Goal: Information Seeking & Learning: Learn about a topic

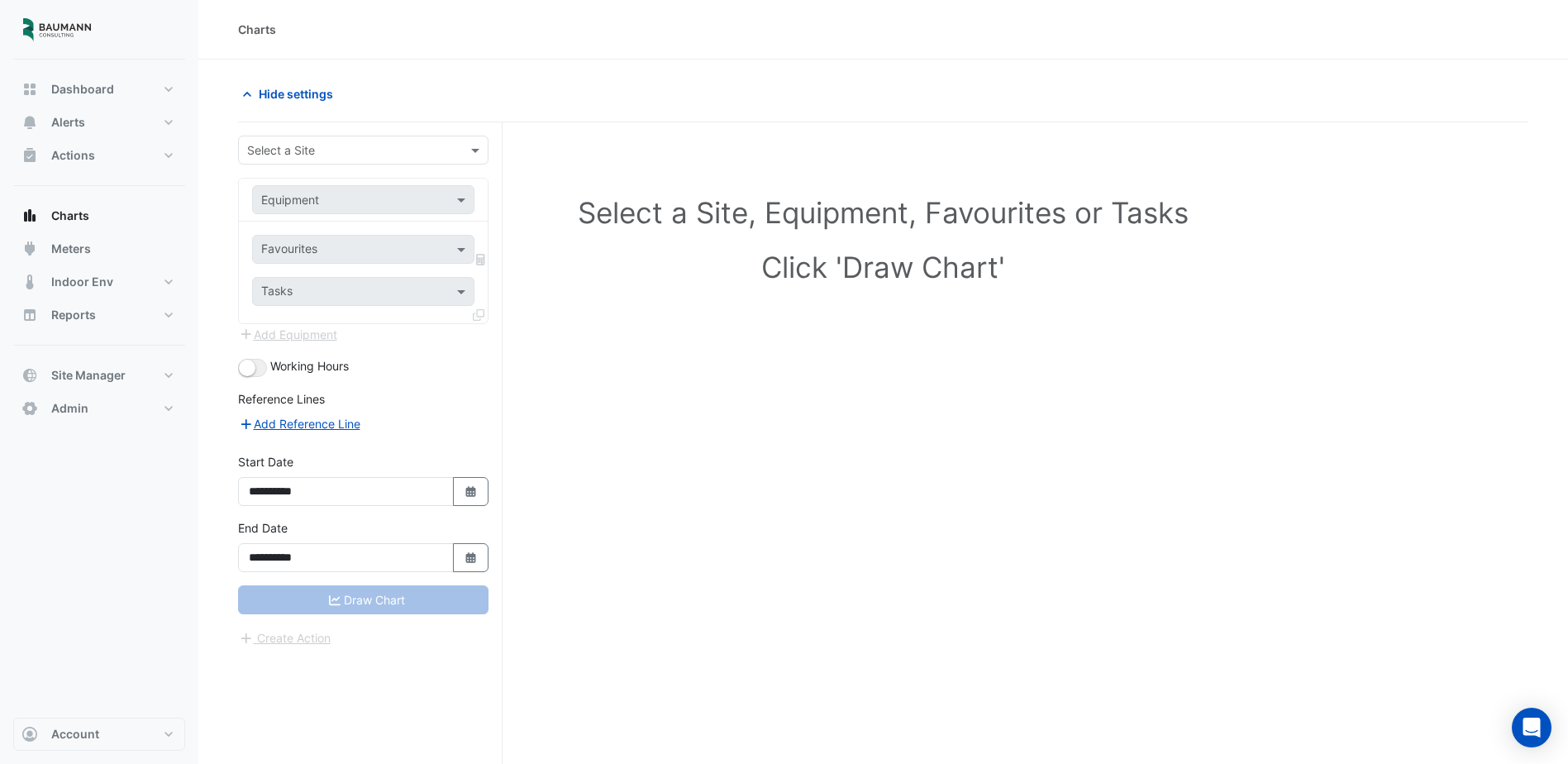
click at [346, 153] on input "text" at bounding box center [347, 151] width 199 height 18
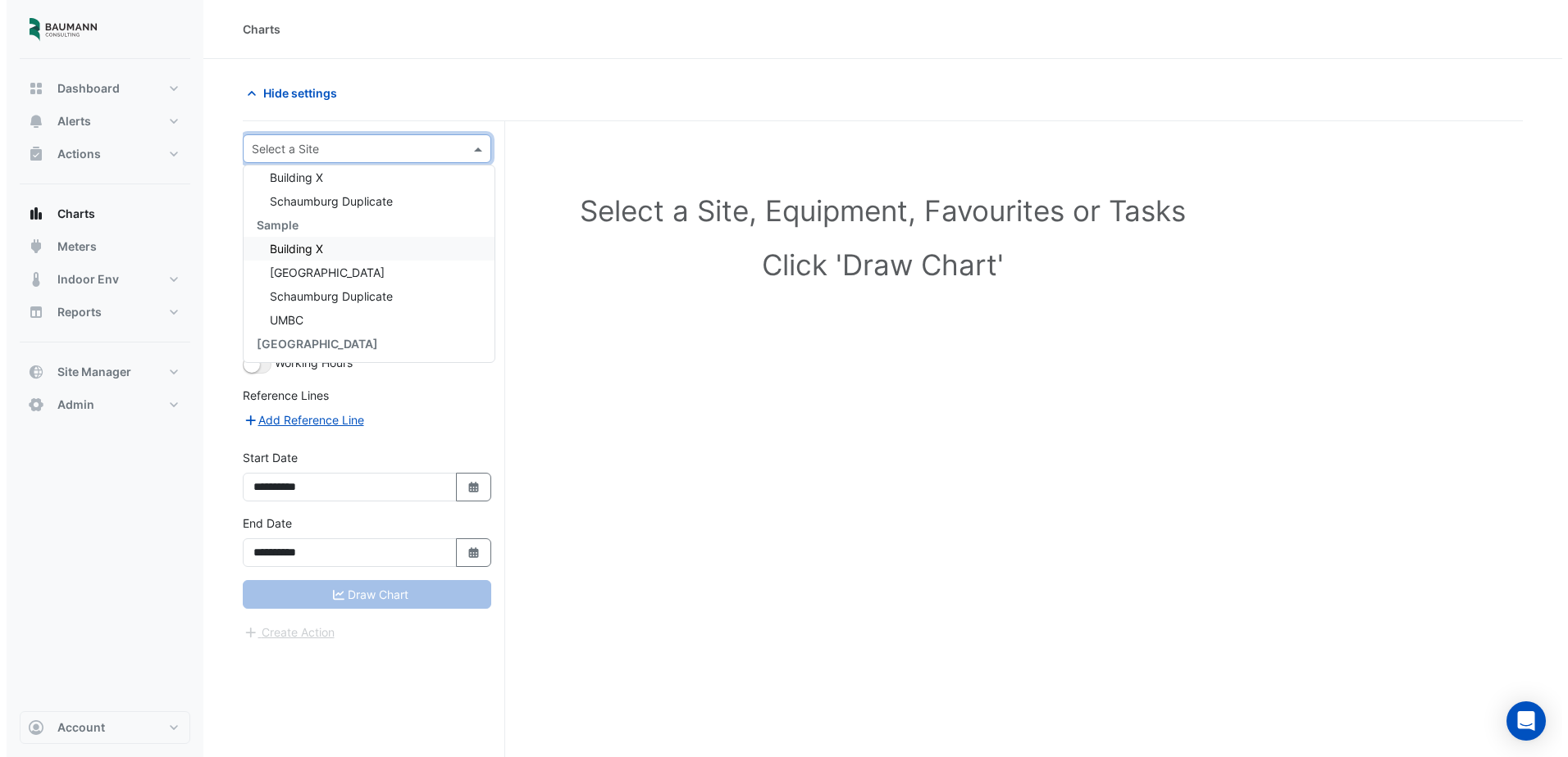
scroll to position [149, 0]
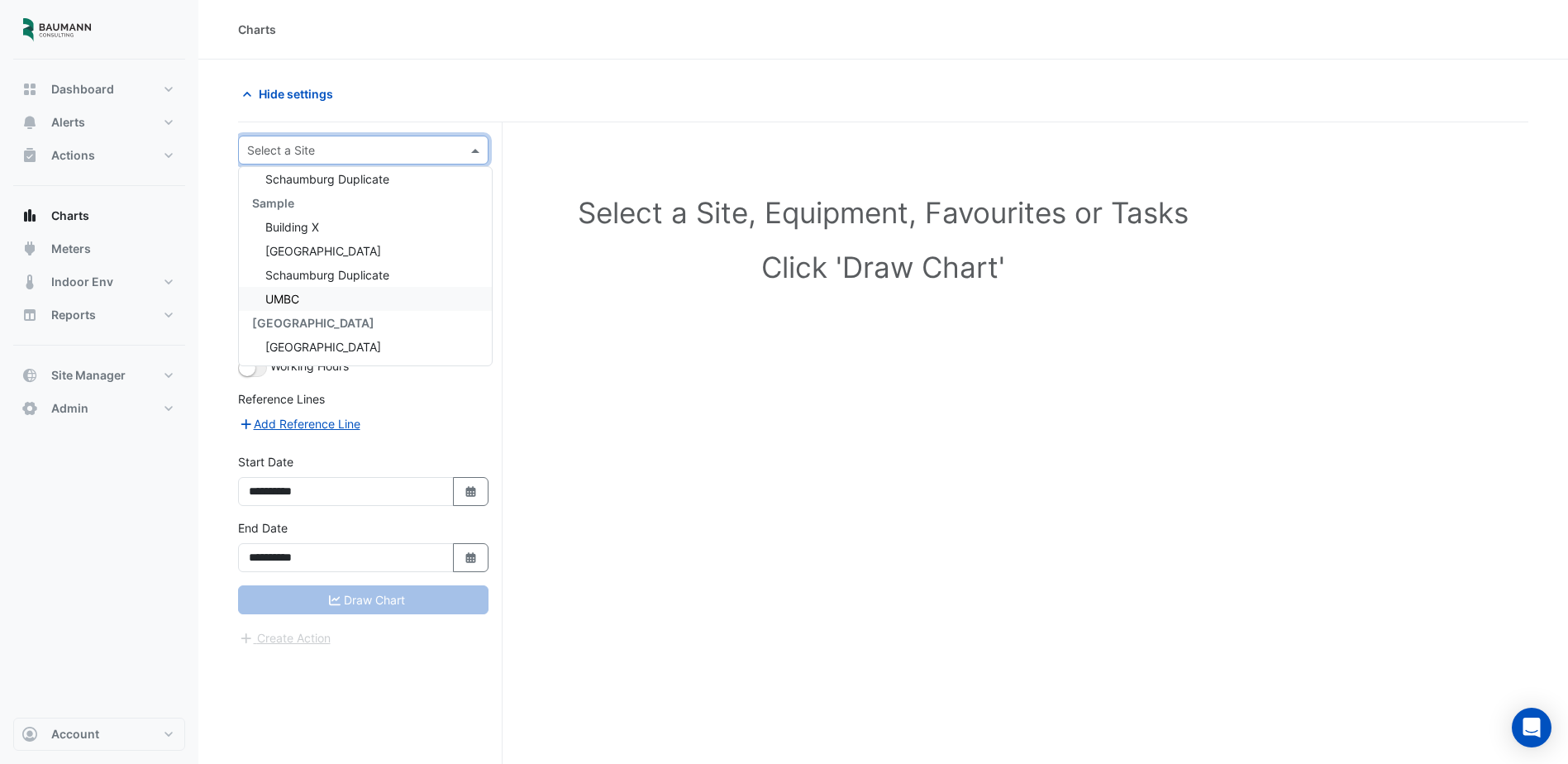
click at [351, 301] on div "UMBC" at bounding box center [365, 299] width 253 height 24
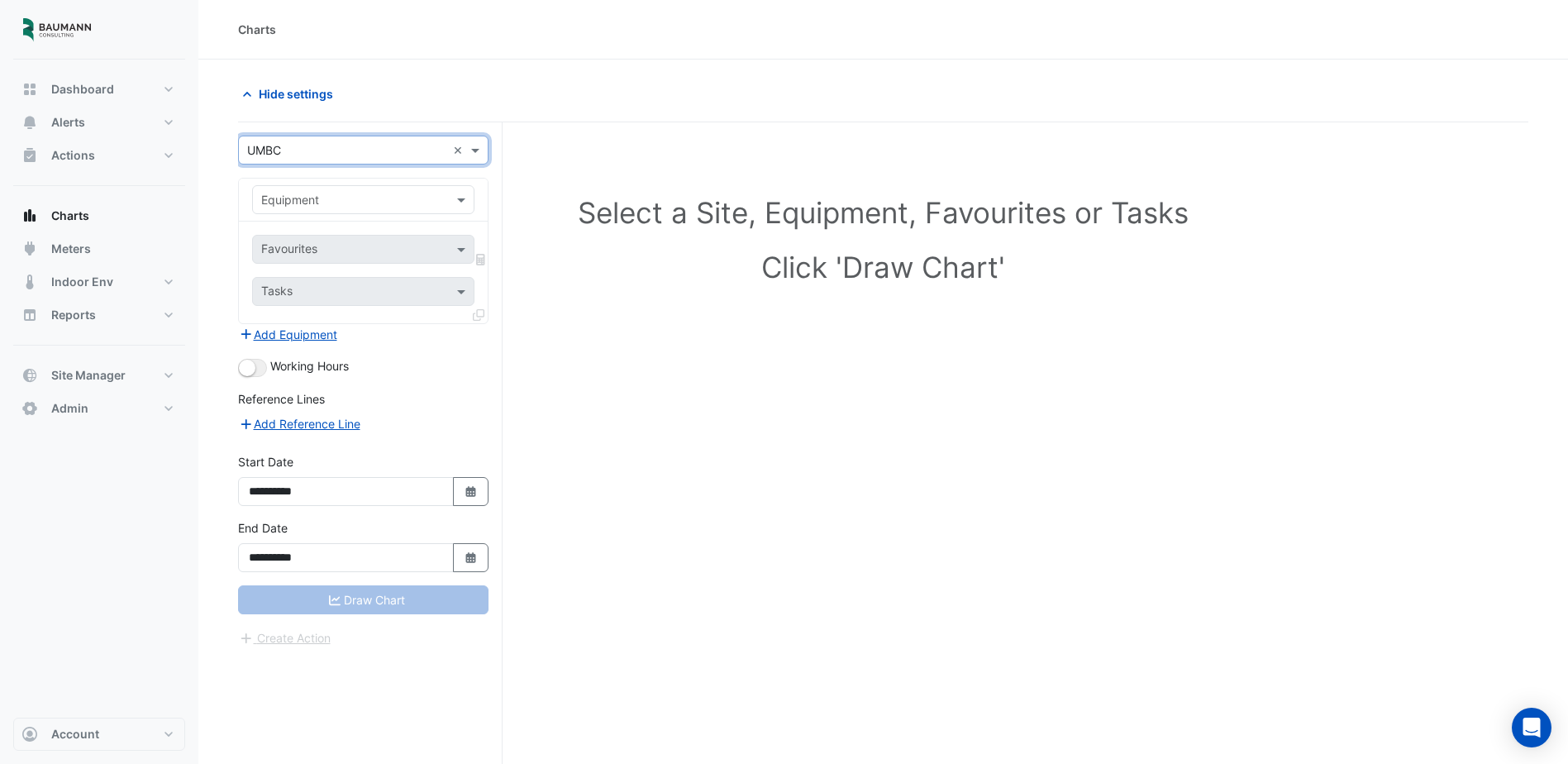
click at [393, 203] on input "text" at bounding box center [347, 200] width 171 height 18
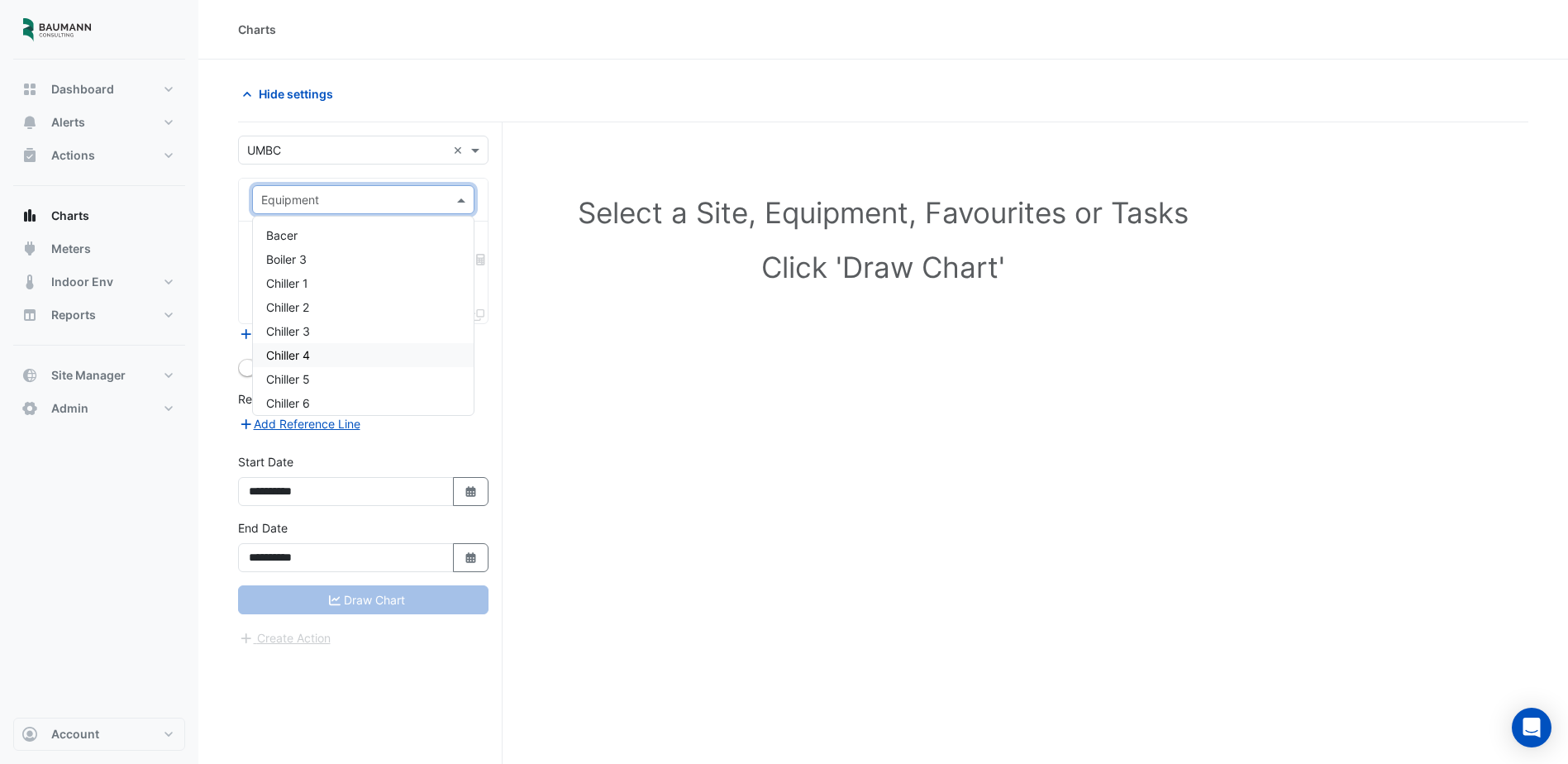
click at [349, 359] on div "Chiller 4" at bounding box center [363, 355] width 220 height 24
click at [381, 253] on input "text" at bounding box center [353, 250] width 185 height 18
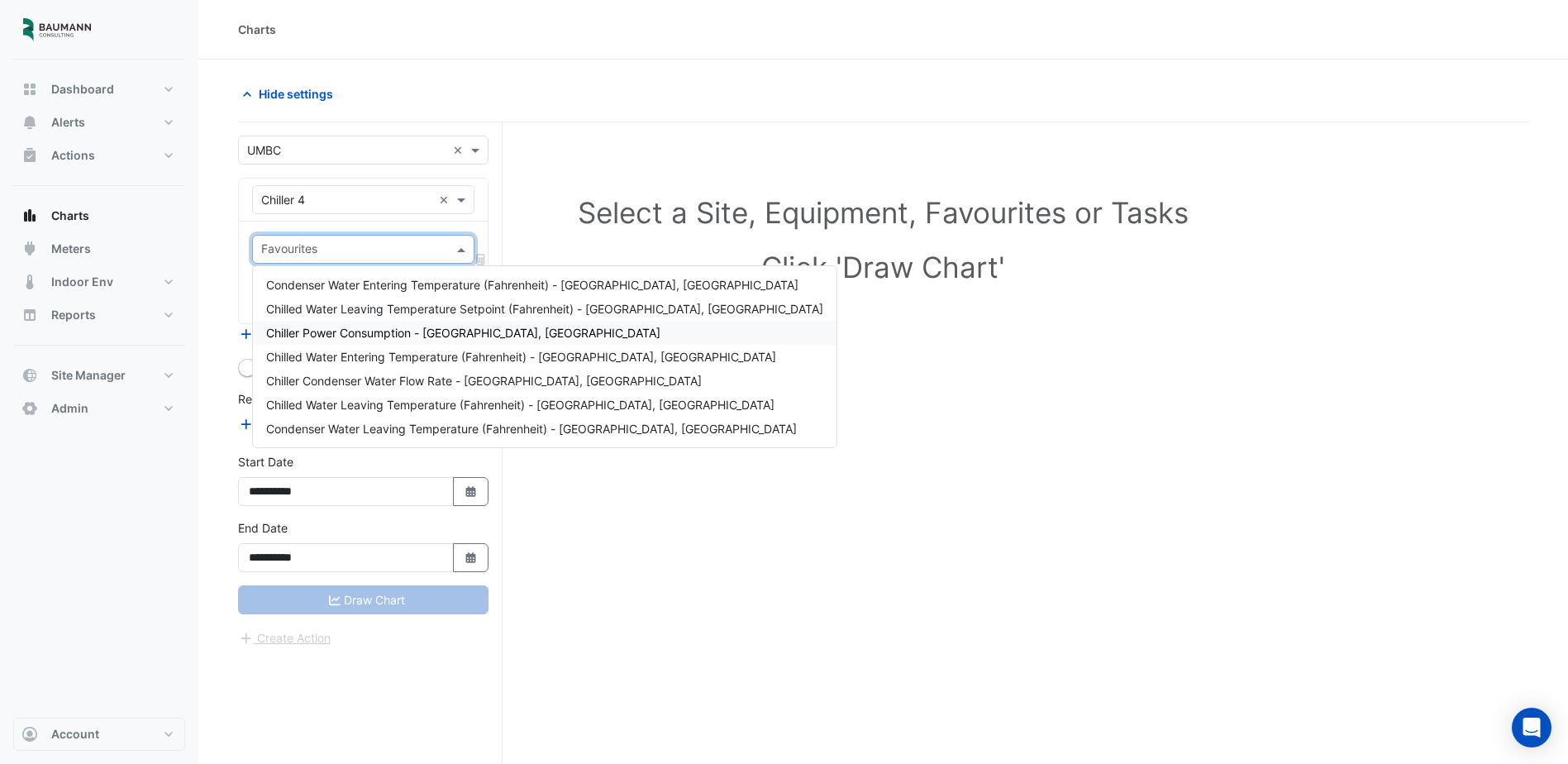
click at [370, 336] on span "Chiller Power Consumption - [GEOGRAPHIC_DATA], [GEOGRAPHIC_DATA]" at bounding box center [463, 332] width 394 height 14
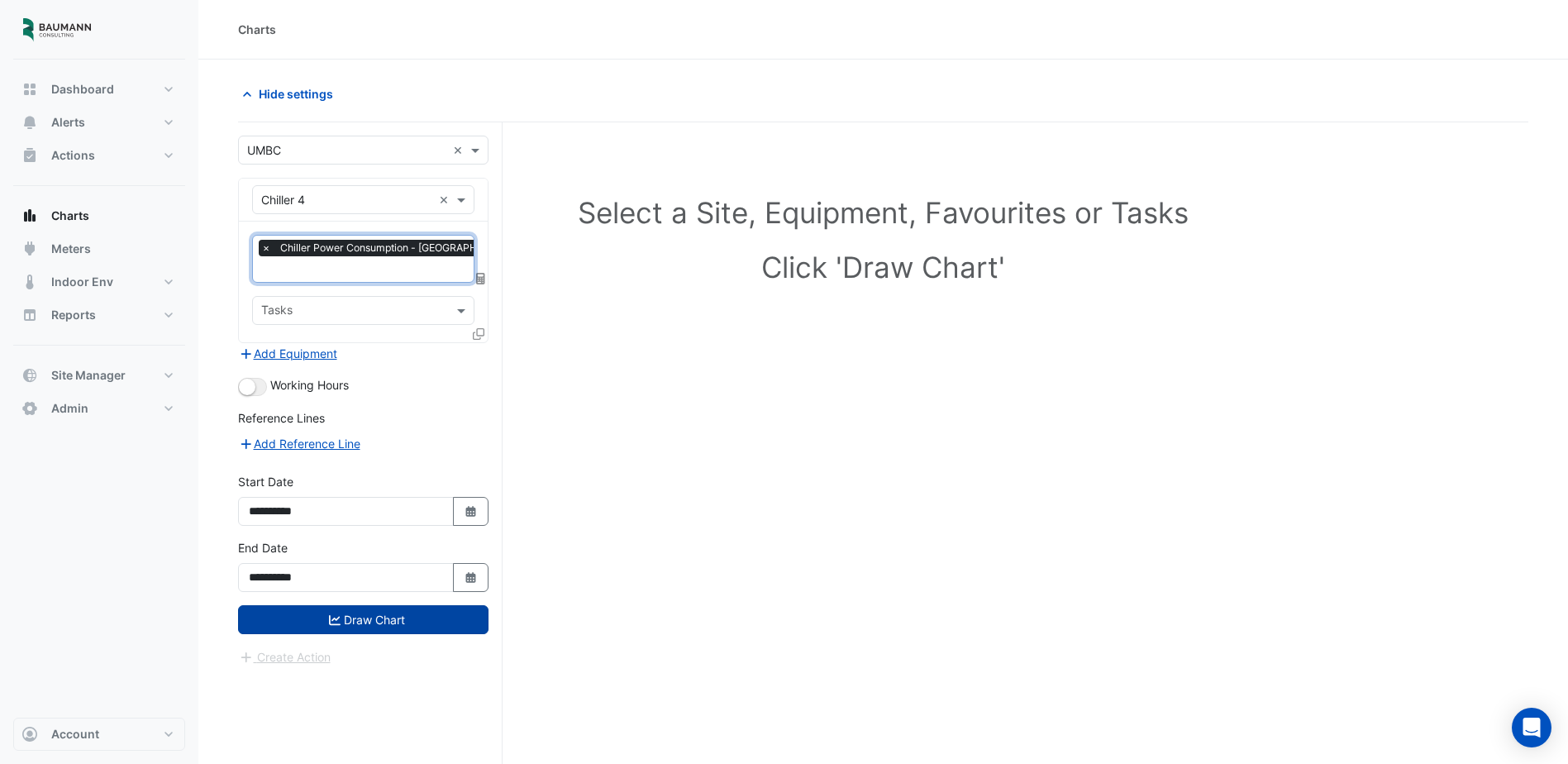
click at [383, 624] on button "Draw Chart" at bounding box center [363, 620] width 250 height 29
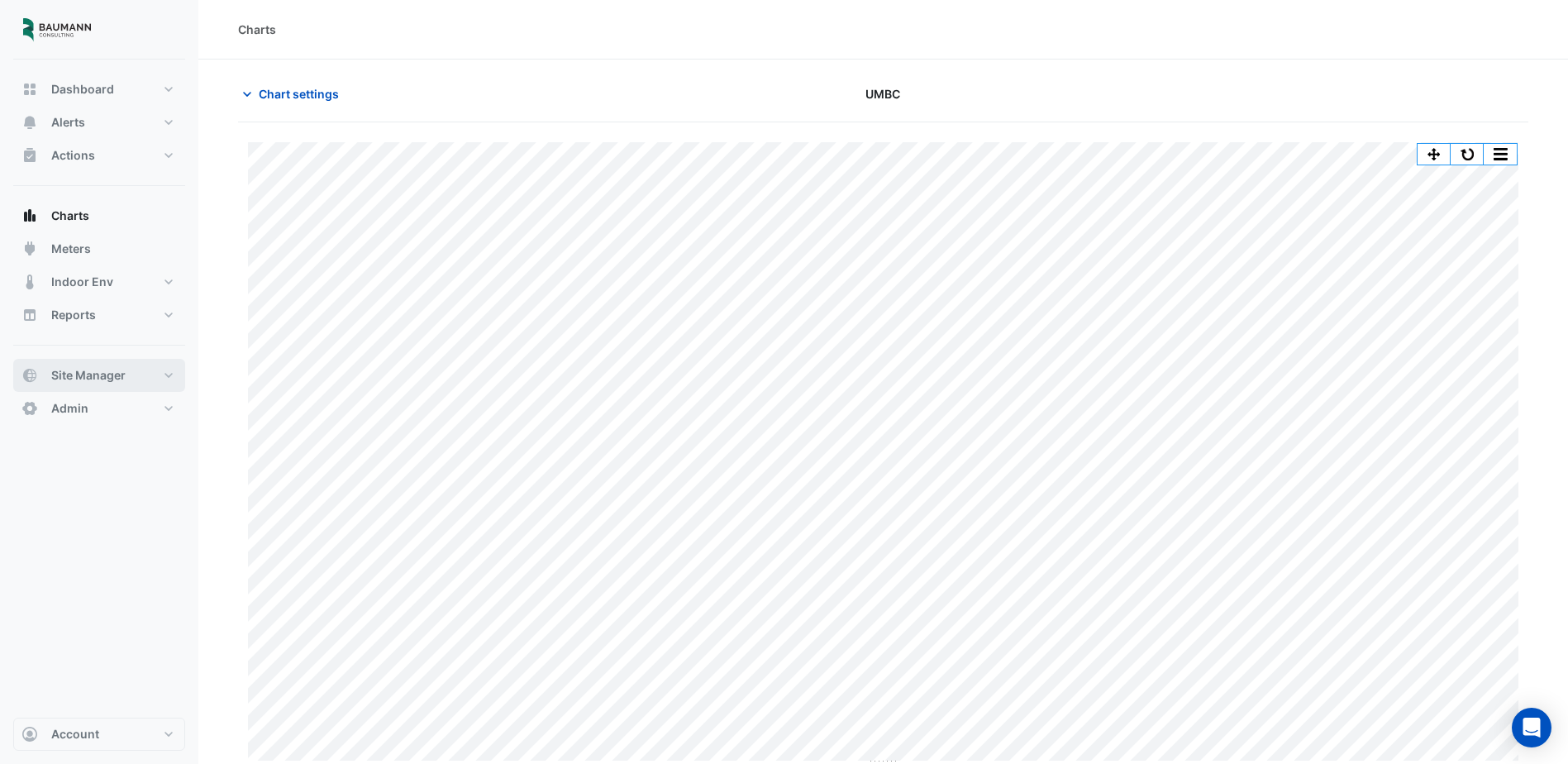
click at [91, 381] on span "Site Manager" at bounding box center [88, 376] width 74 height 17
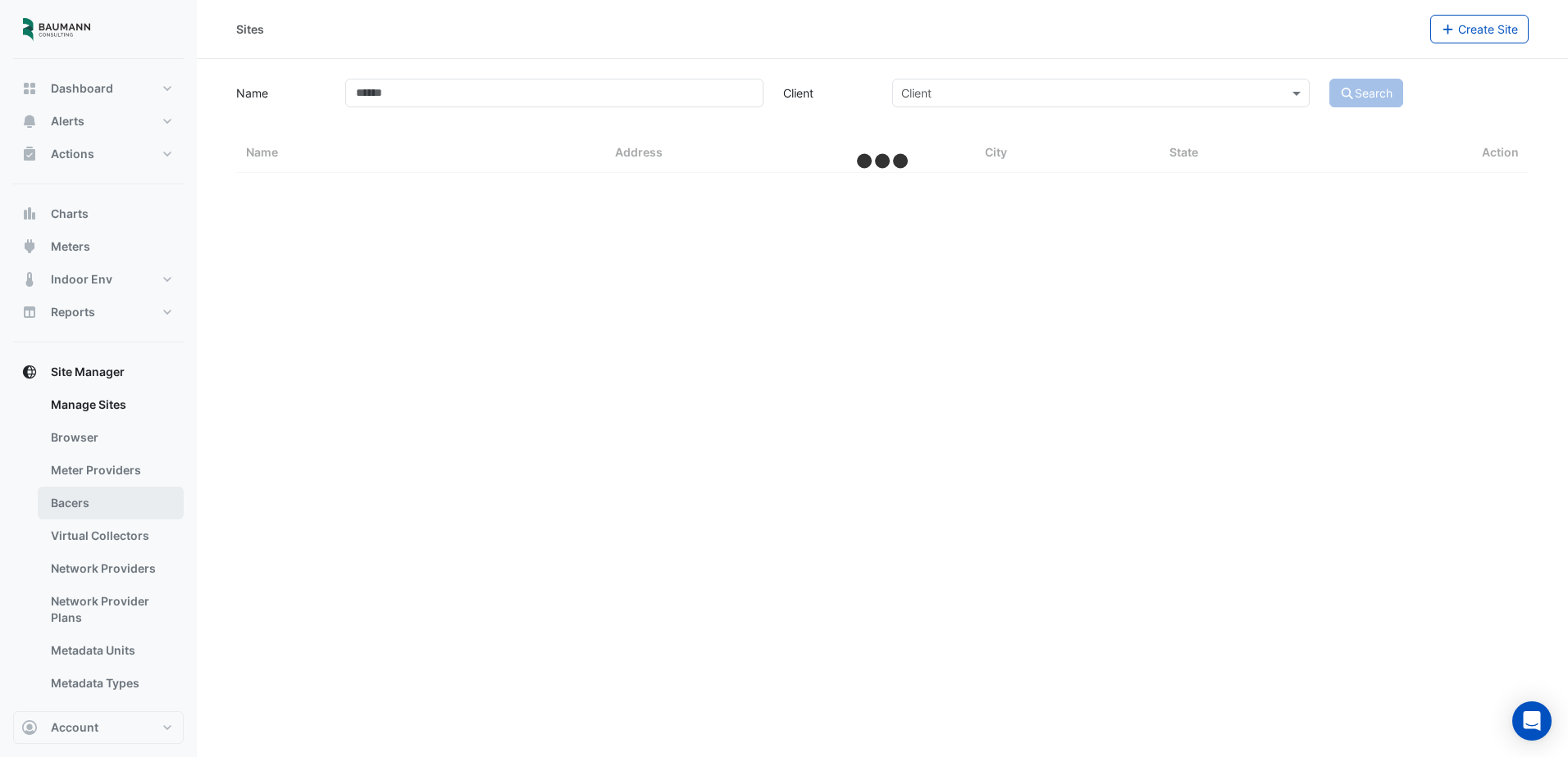
click at [106, 502] on link "Bacers" at bounding box center [111, 503] width 146 height 33
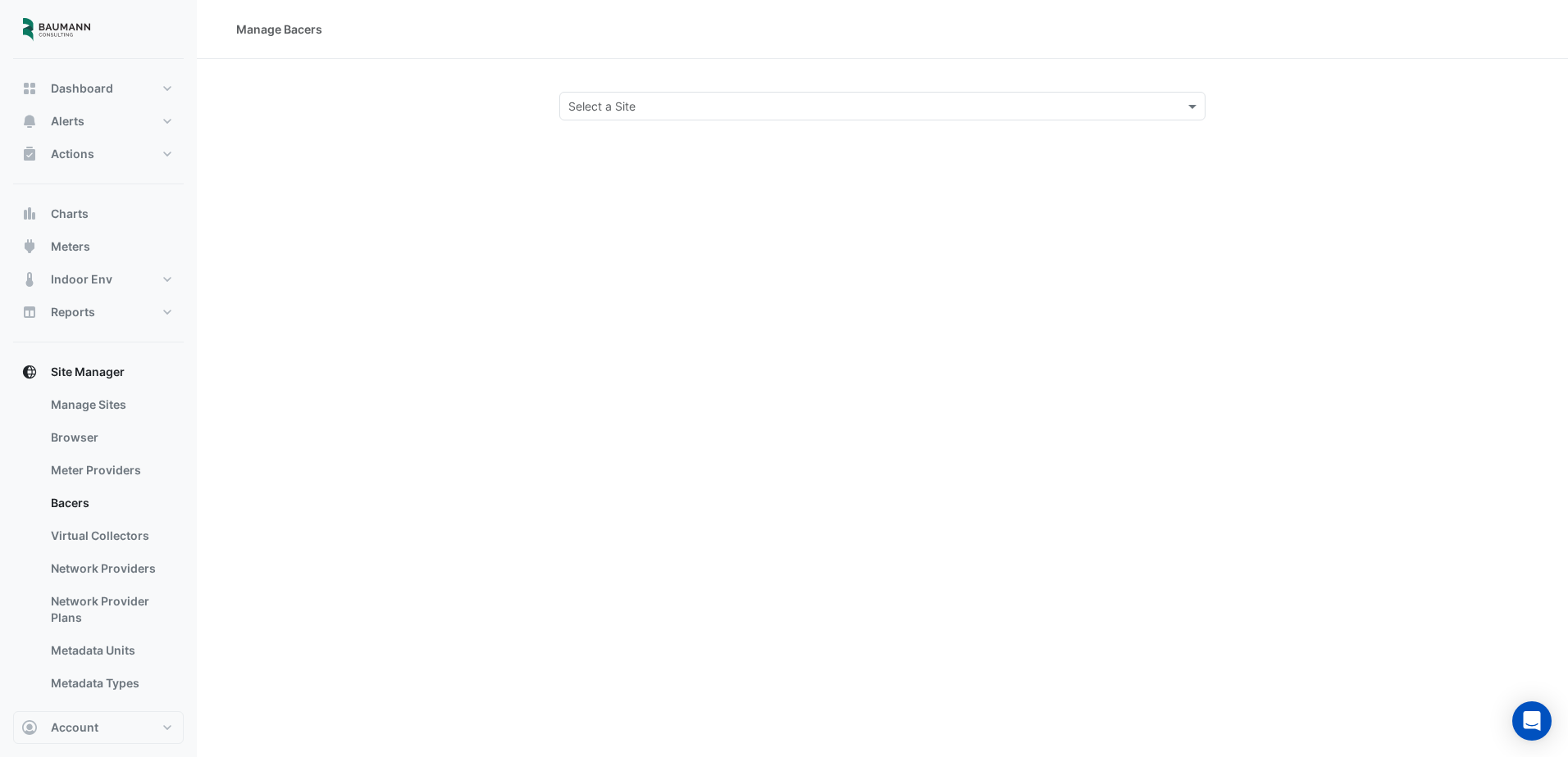
click at [671, 107] on input "text" at bounding box center [865, 107] width 595 height 18
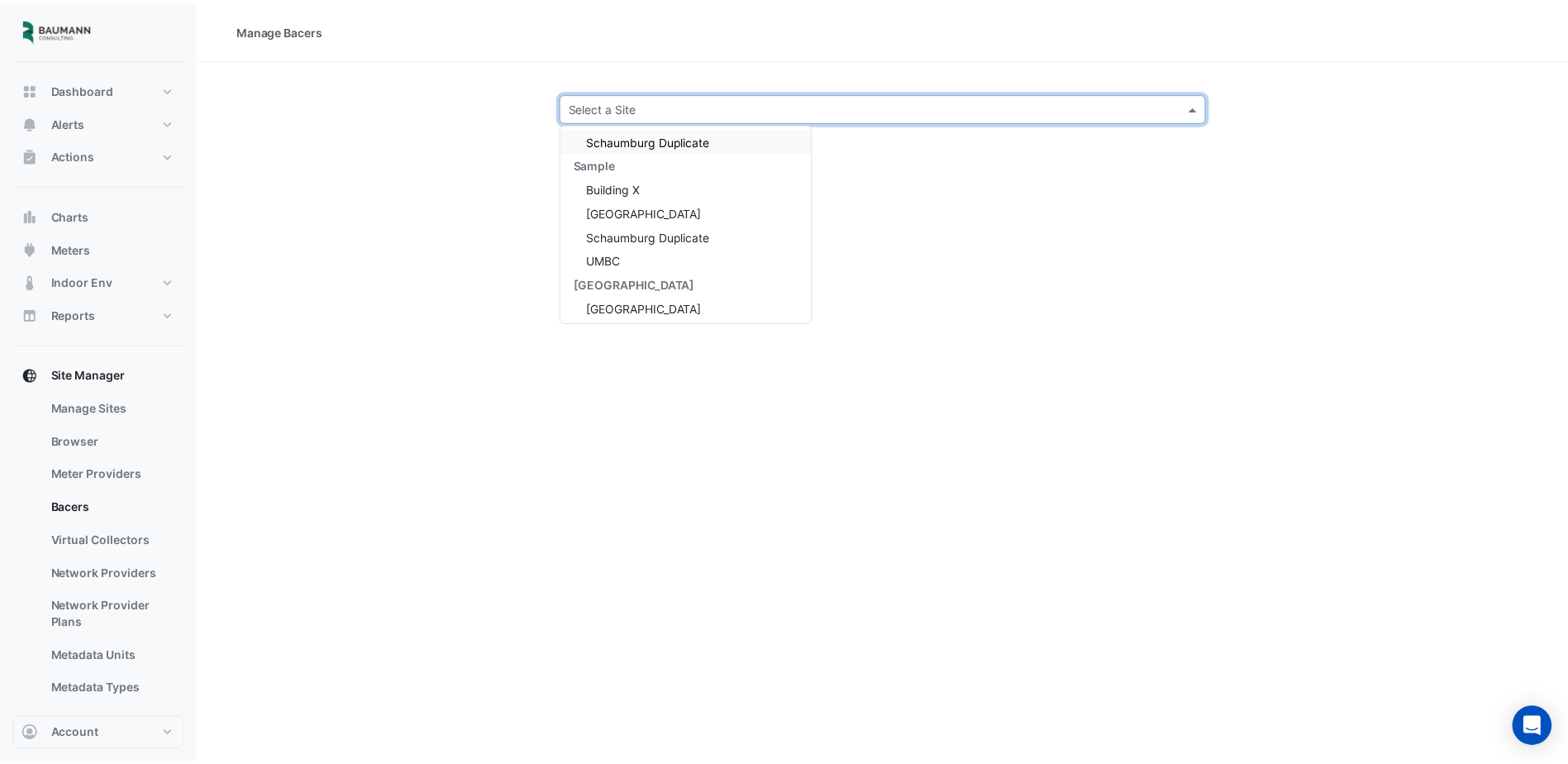
scroll to position [151, 0]
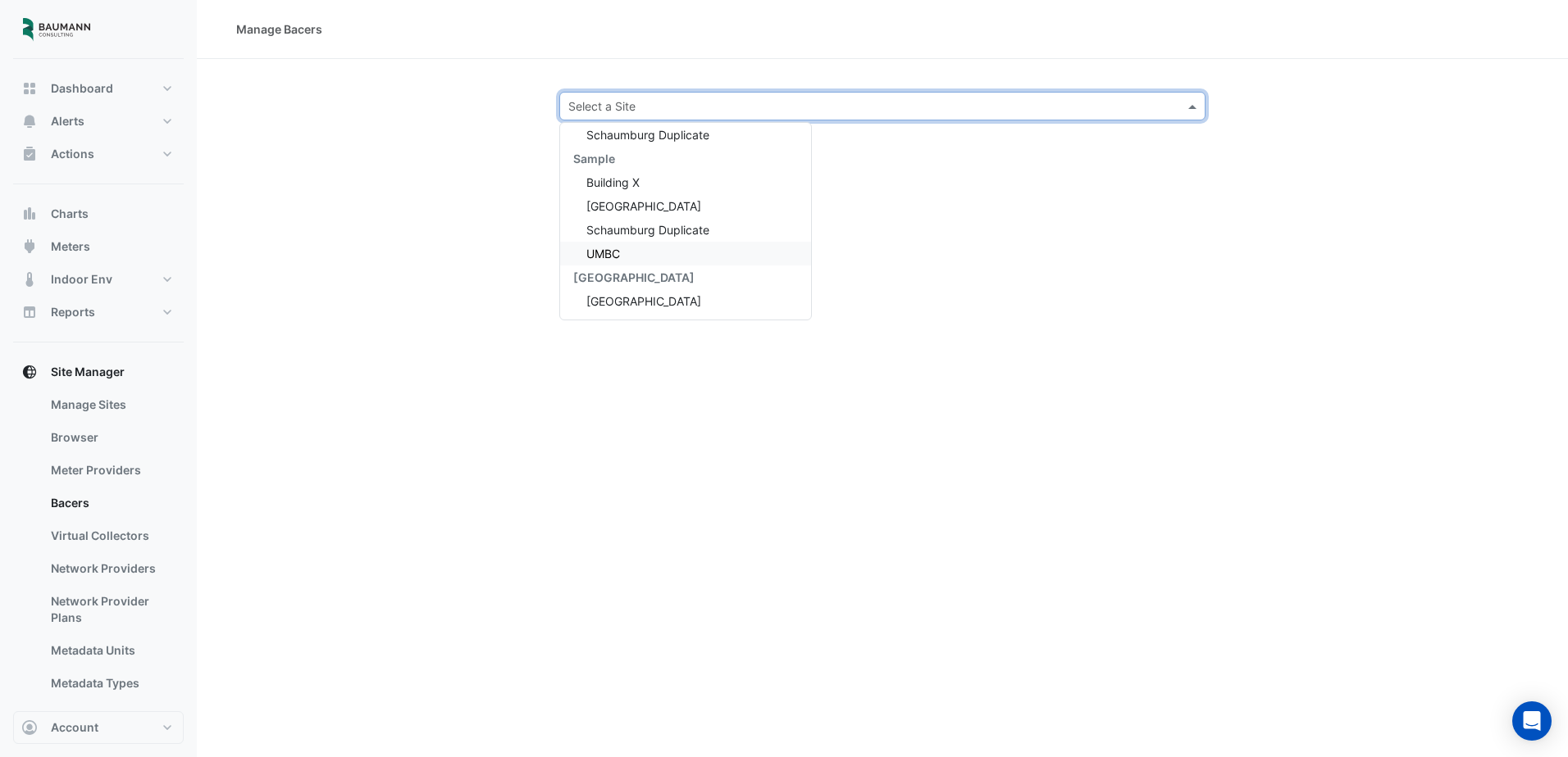
click at [655, 247] on div "UMBC" at bounding box center [685, 254] width 251 height 24
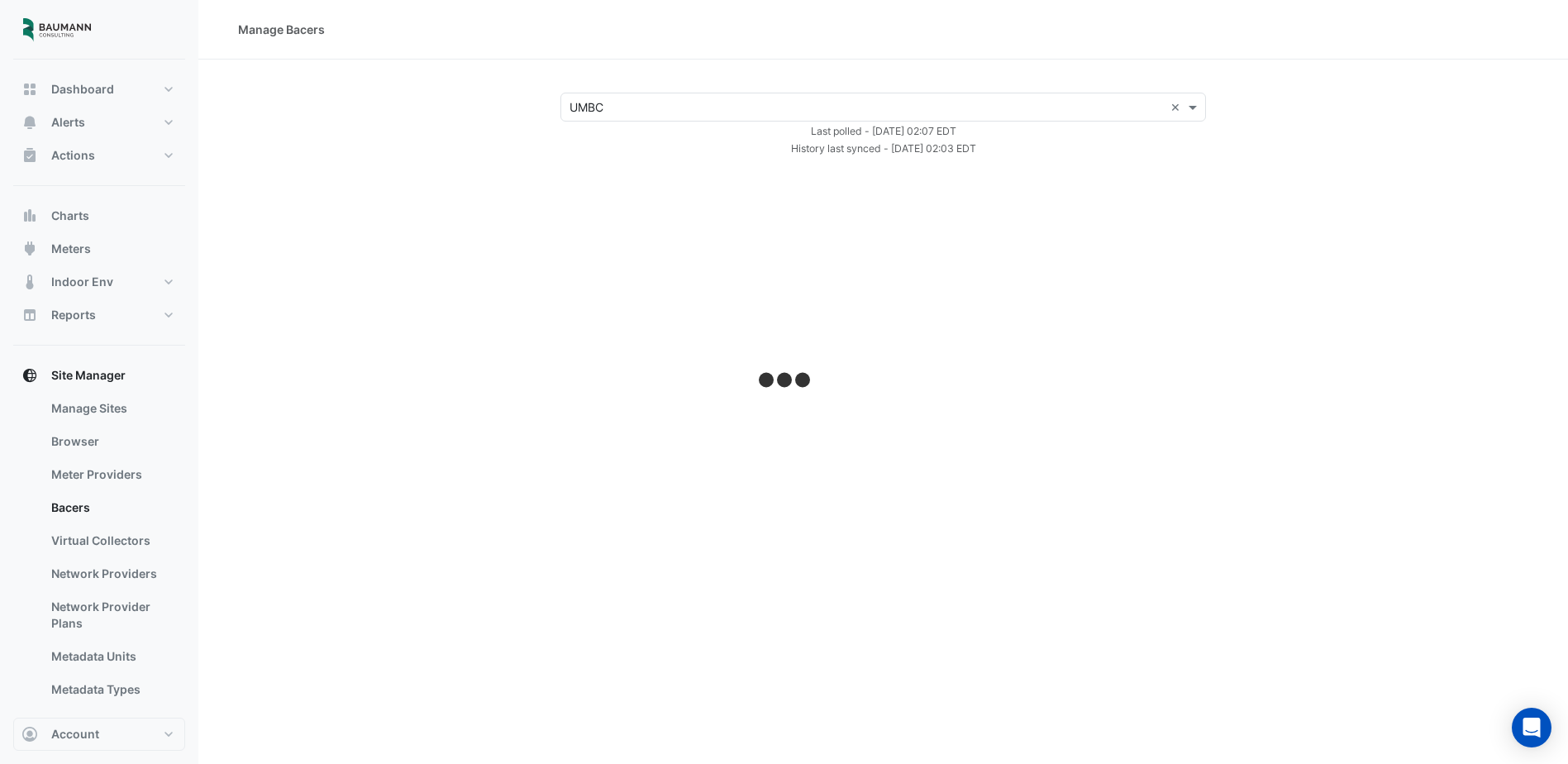
select select "***"
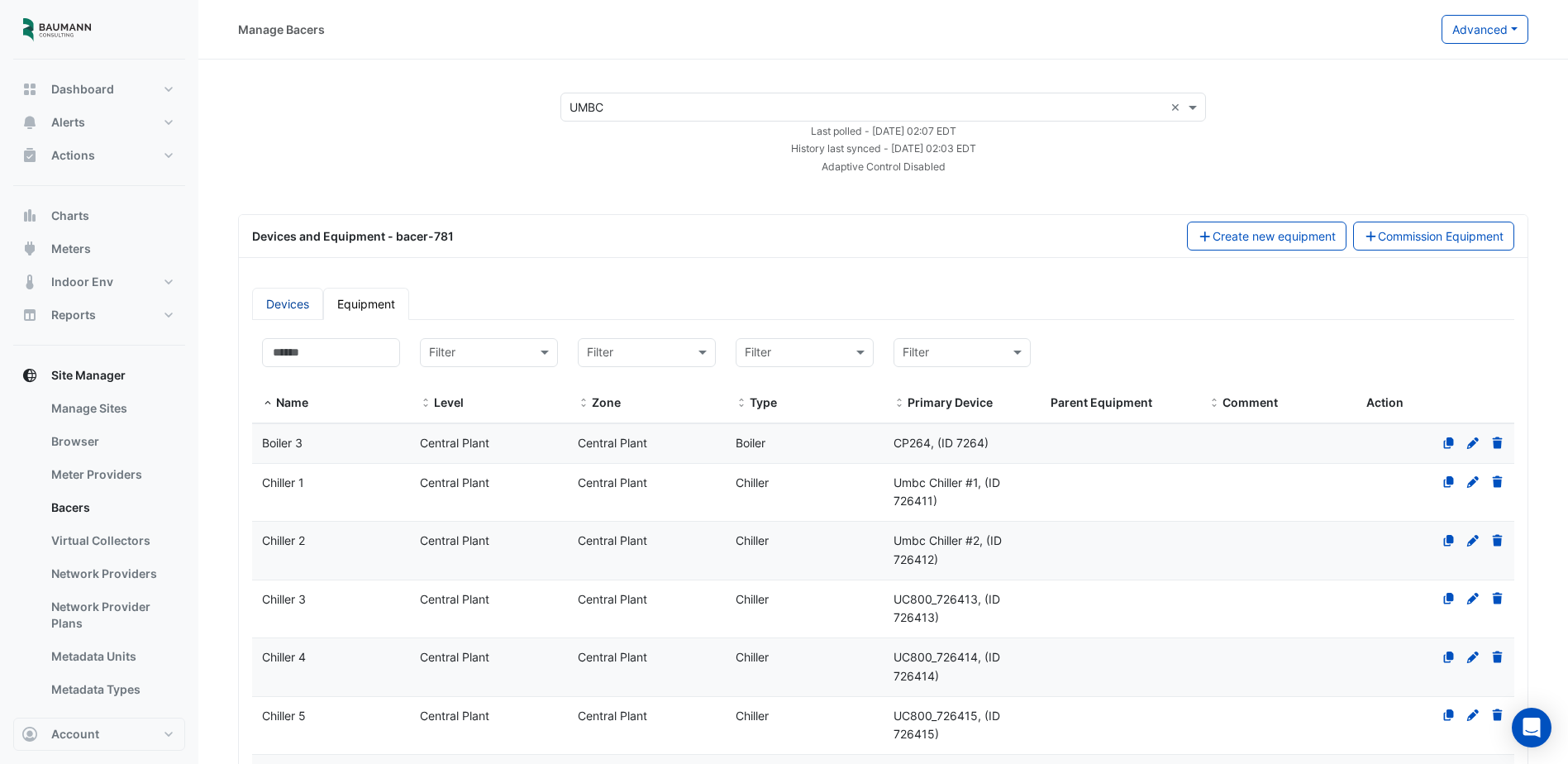
click at [290, 306] on link "Devices" at bounding box center [287, 303] width 71 height 33
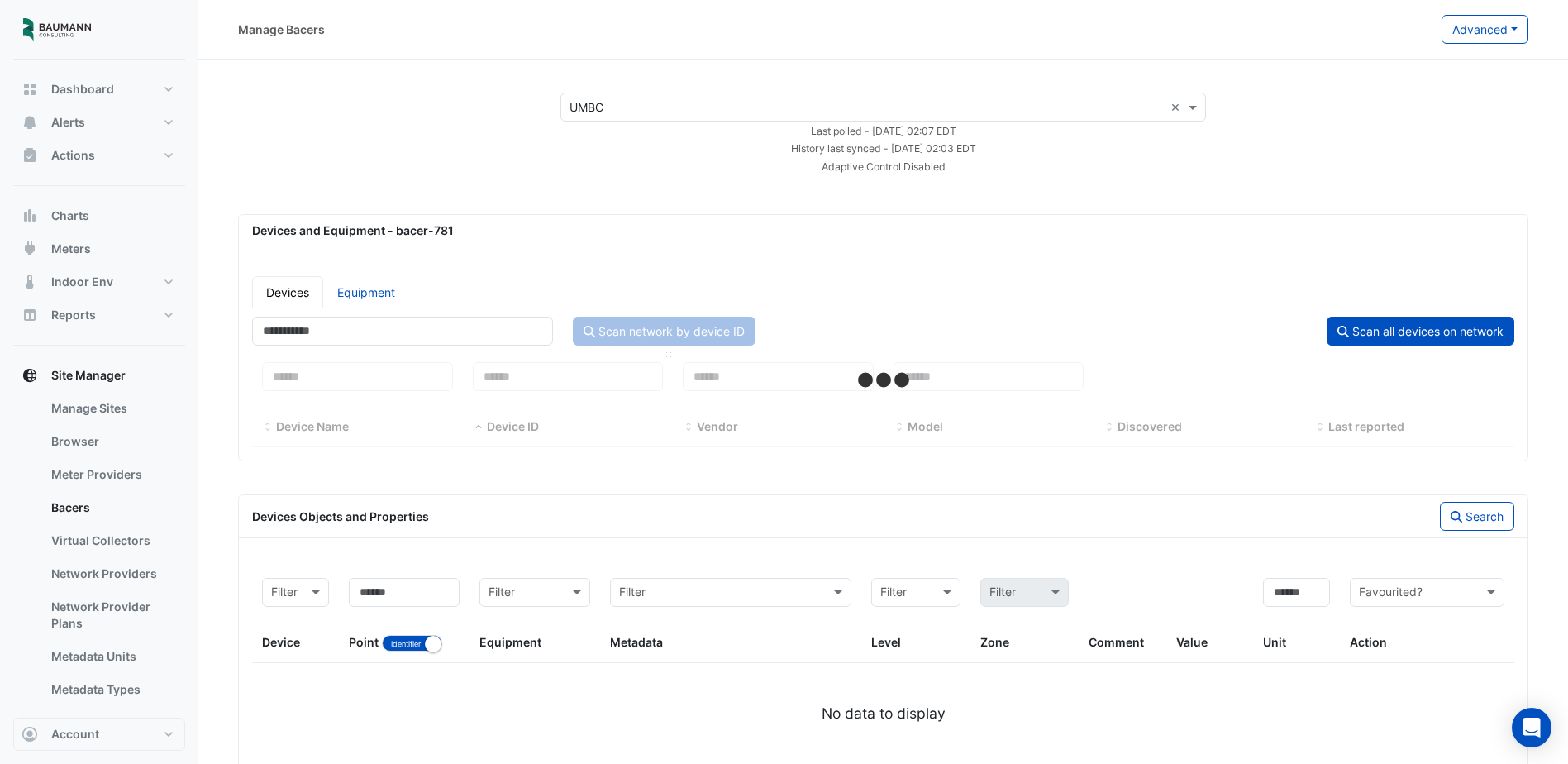
select select "***"
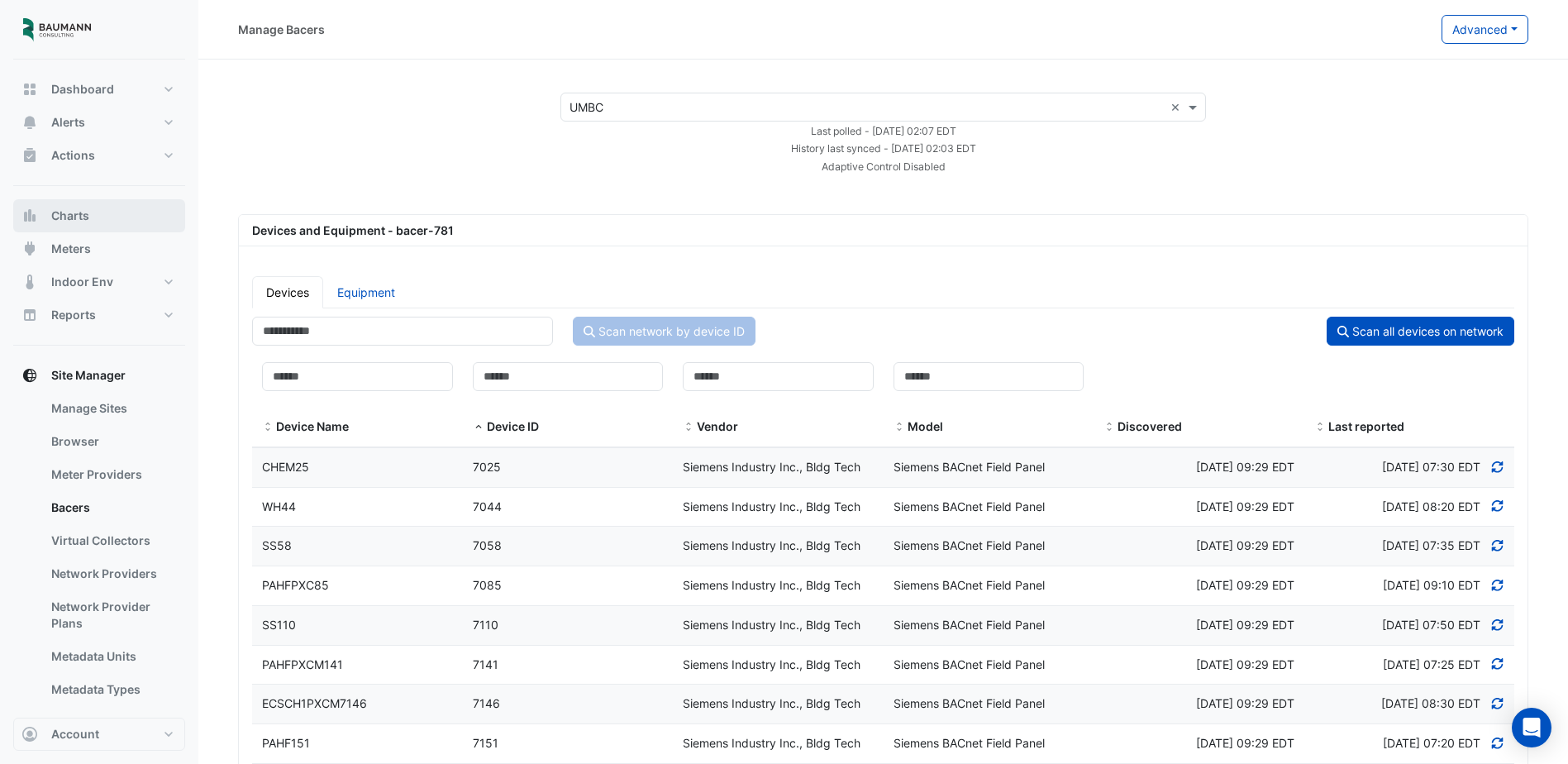
click at [108, 219] on button "Charts" at bounding box center [99, 216] width 172 height 34
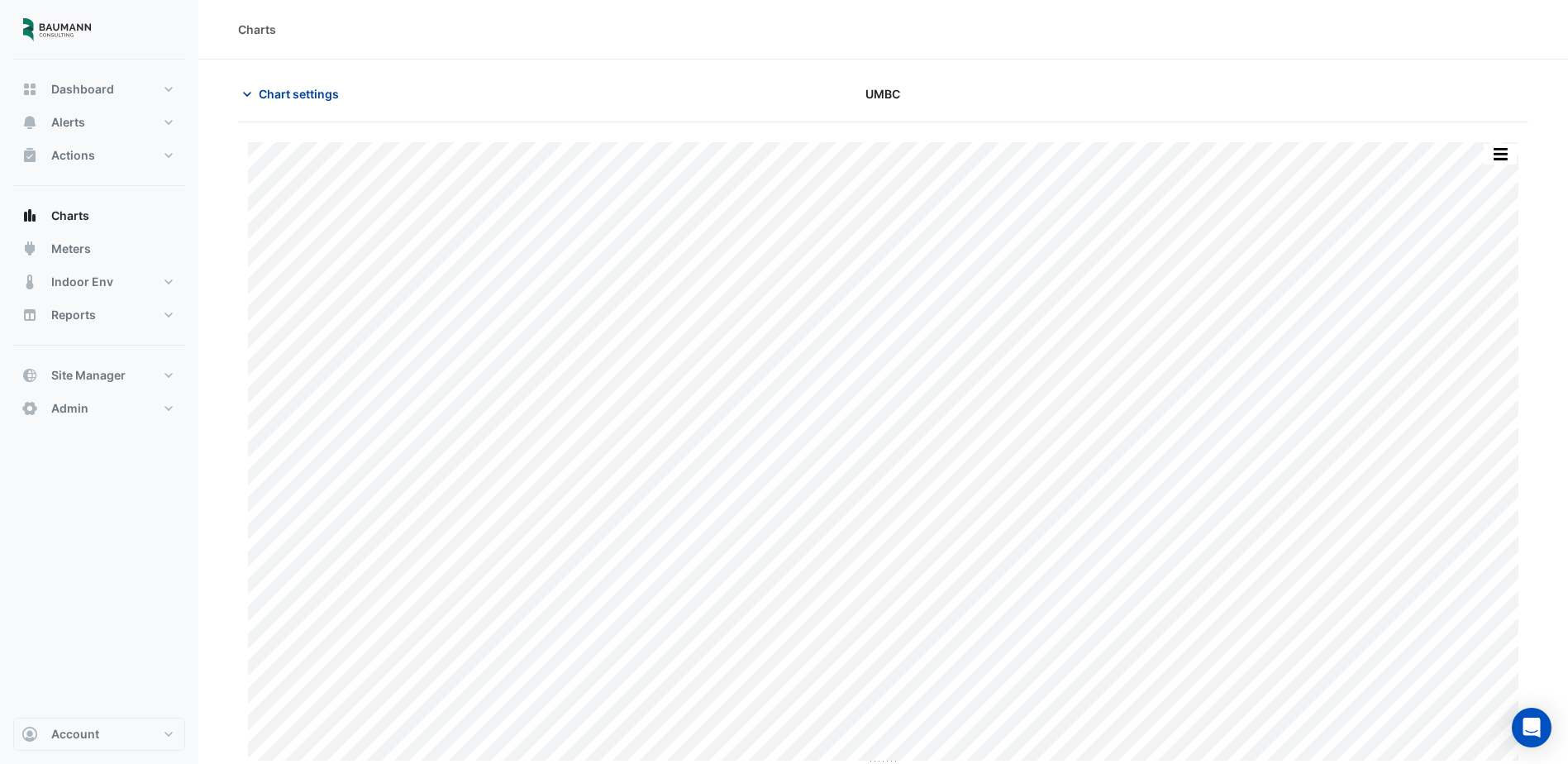
click at [279, 86] on span "Chart settings" at bounding box center [299, 94] width 80 height 18
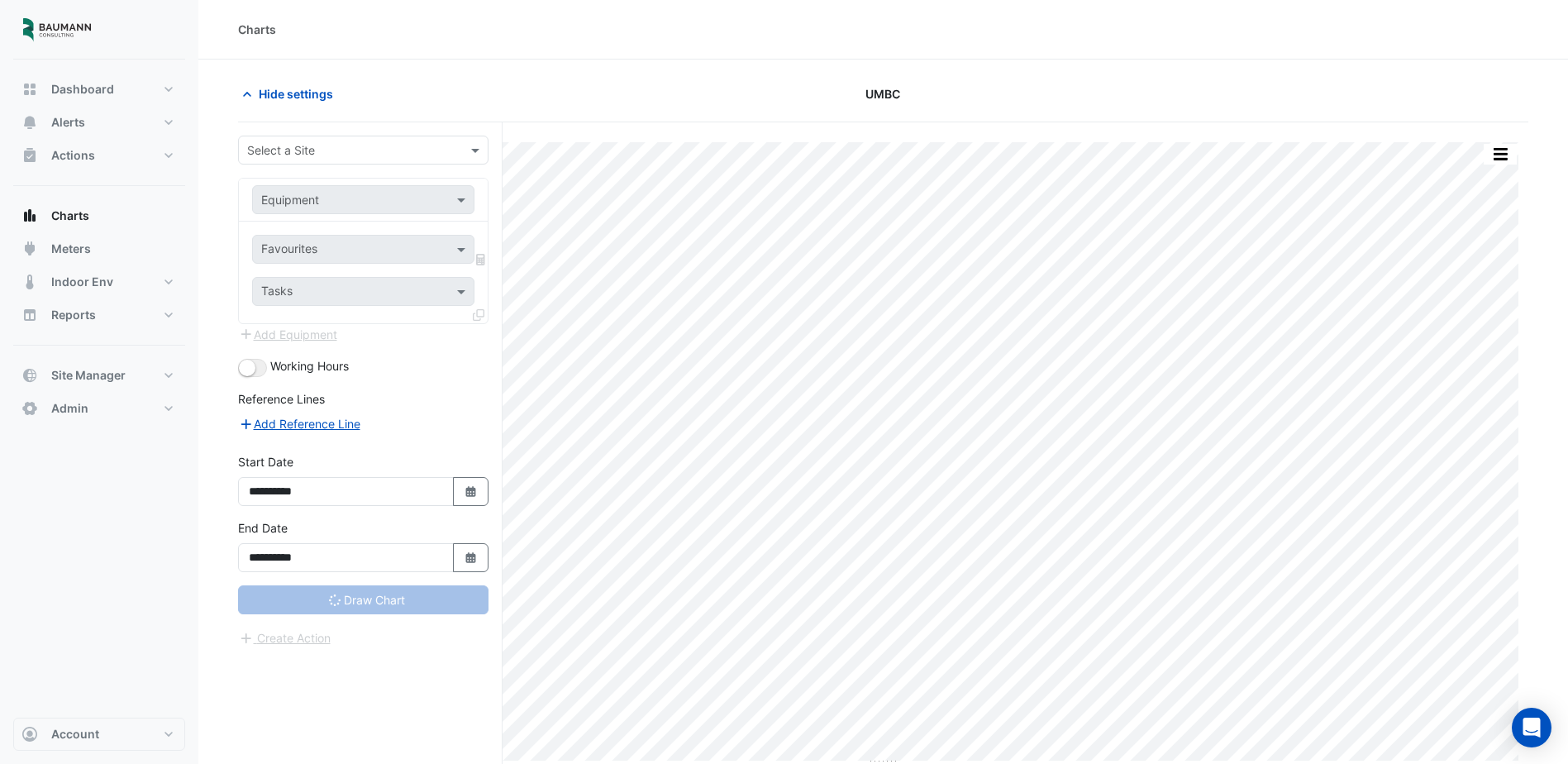
click at [348, 161] on div "Select a Site" at bounding box center [363, 150] width 250 height 29
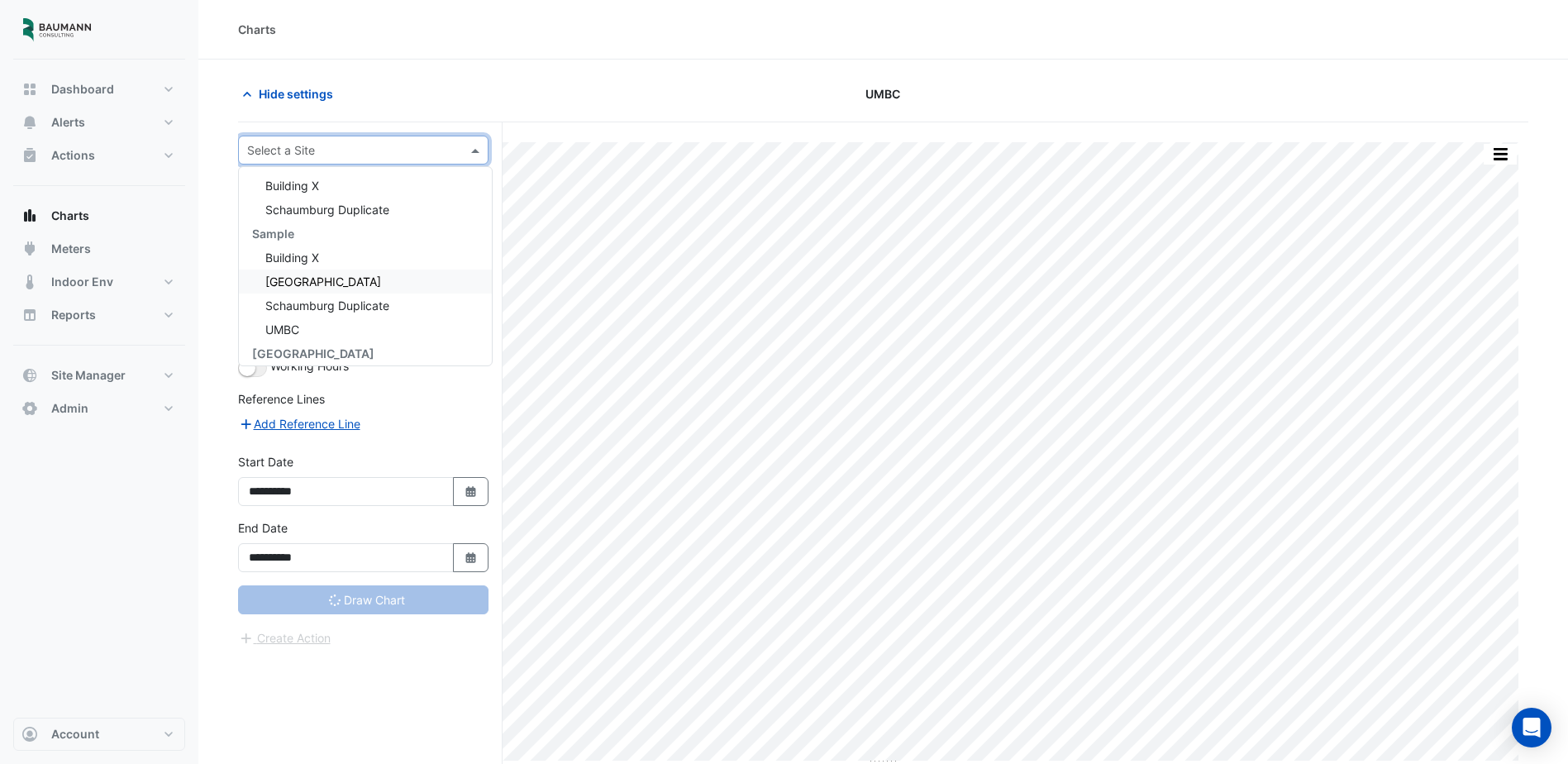
scroll to position [151, 0]
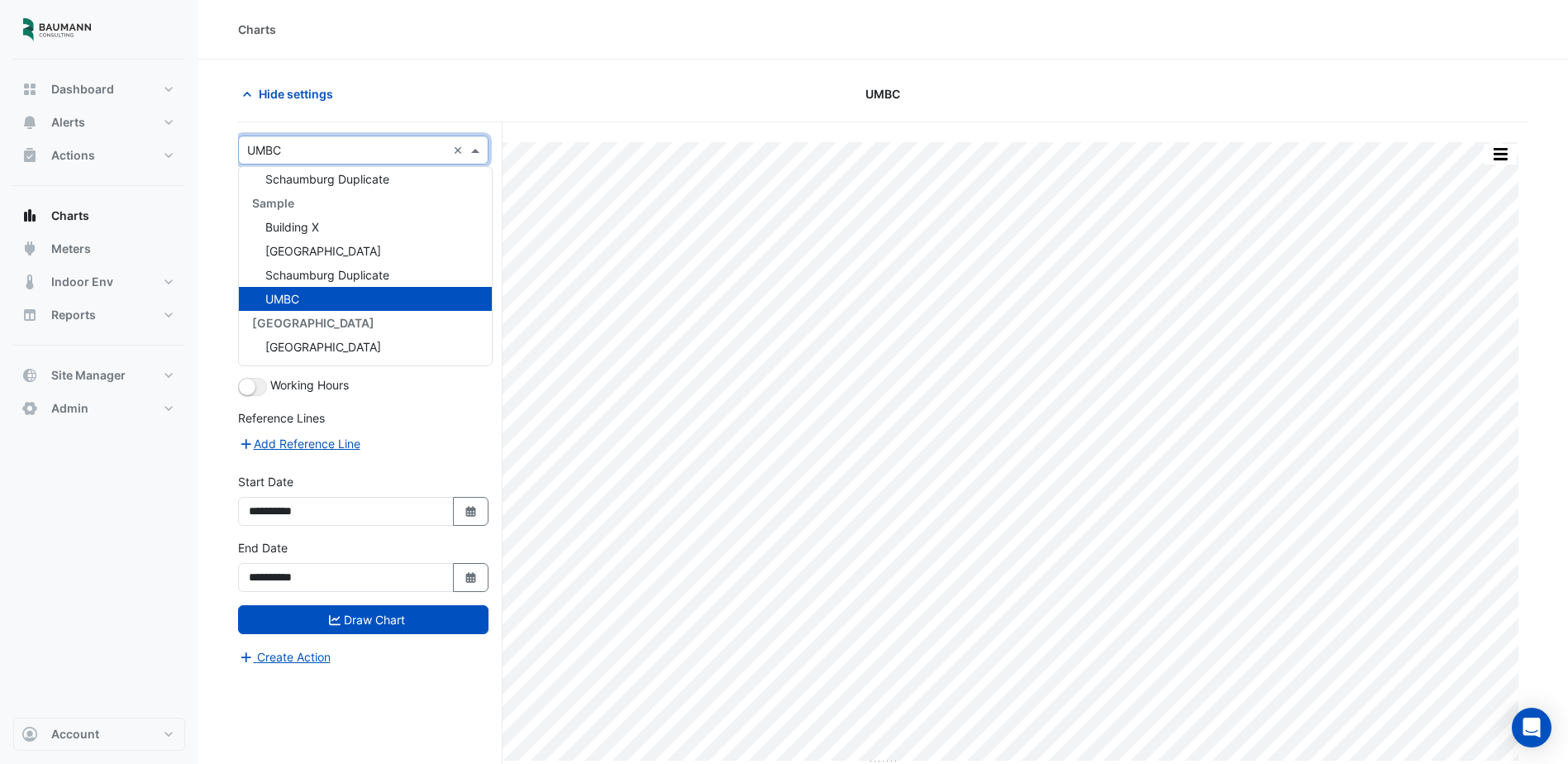
click at [325, 294] on div "UMBC" at bounding box center [365, 299] width 253 height 24
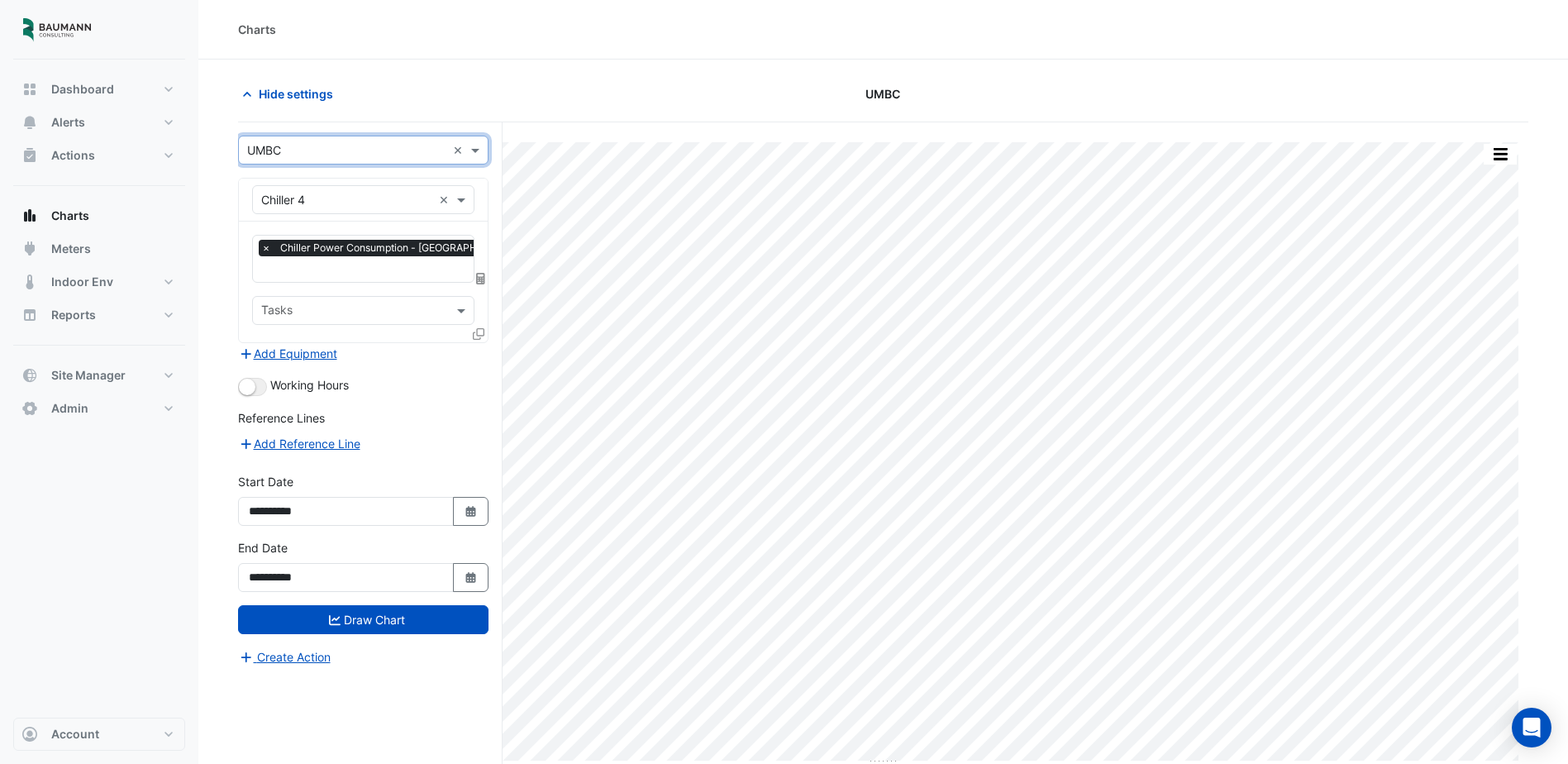
click at [365, 206] on input "text" at bounding box center [347, 200] width 171 height 18
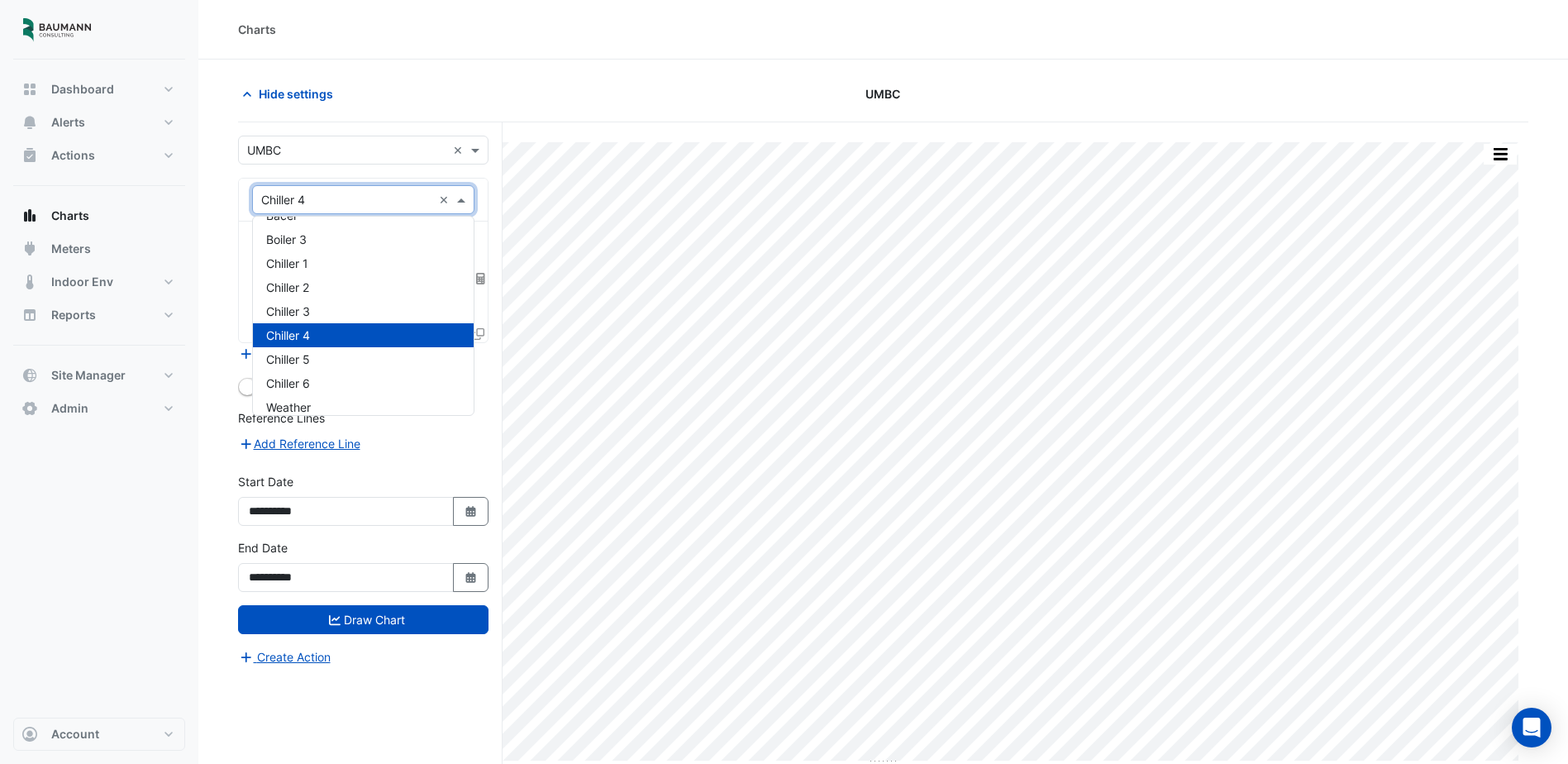
scroll to position [31, 0]
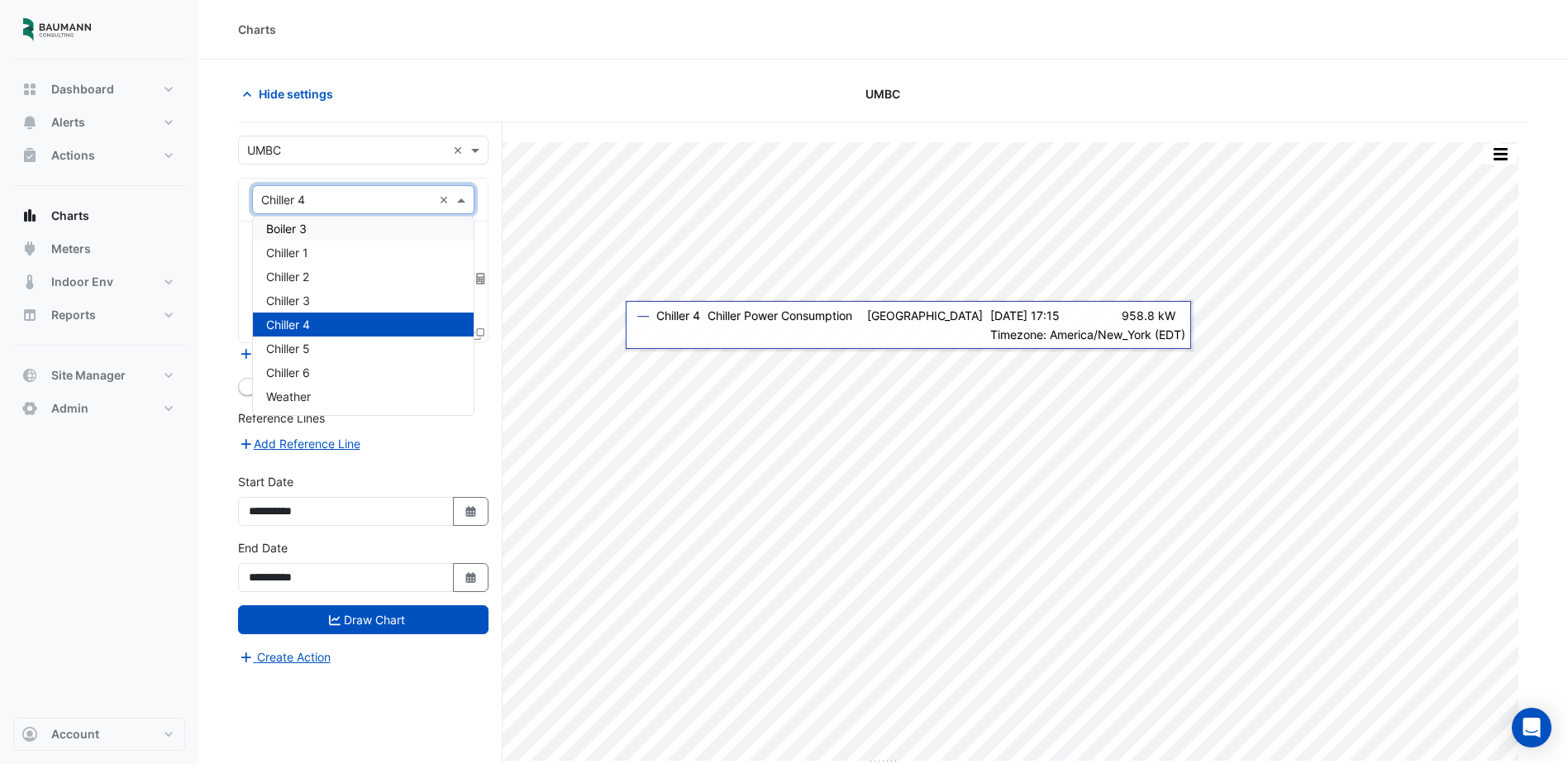
click at [485, 218] on div "× Chiller 4 ×" at bounding box center [364, 200] width 249 height 43
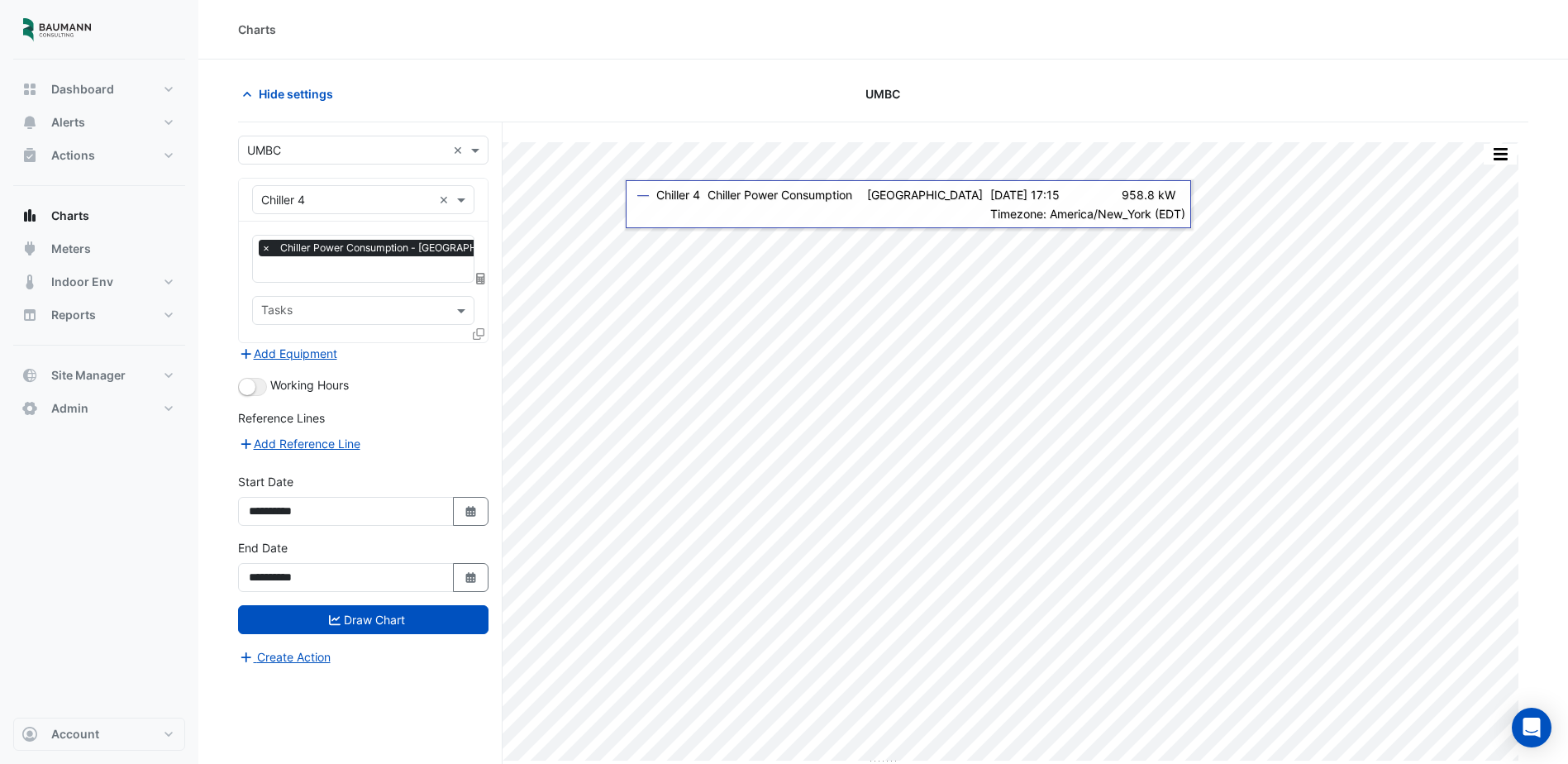
click at [383, 203] on input "text" at bounding box center [347, 200] width 171 height 18
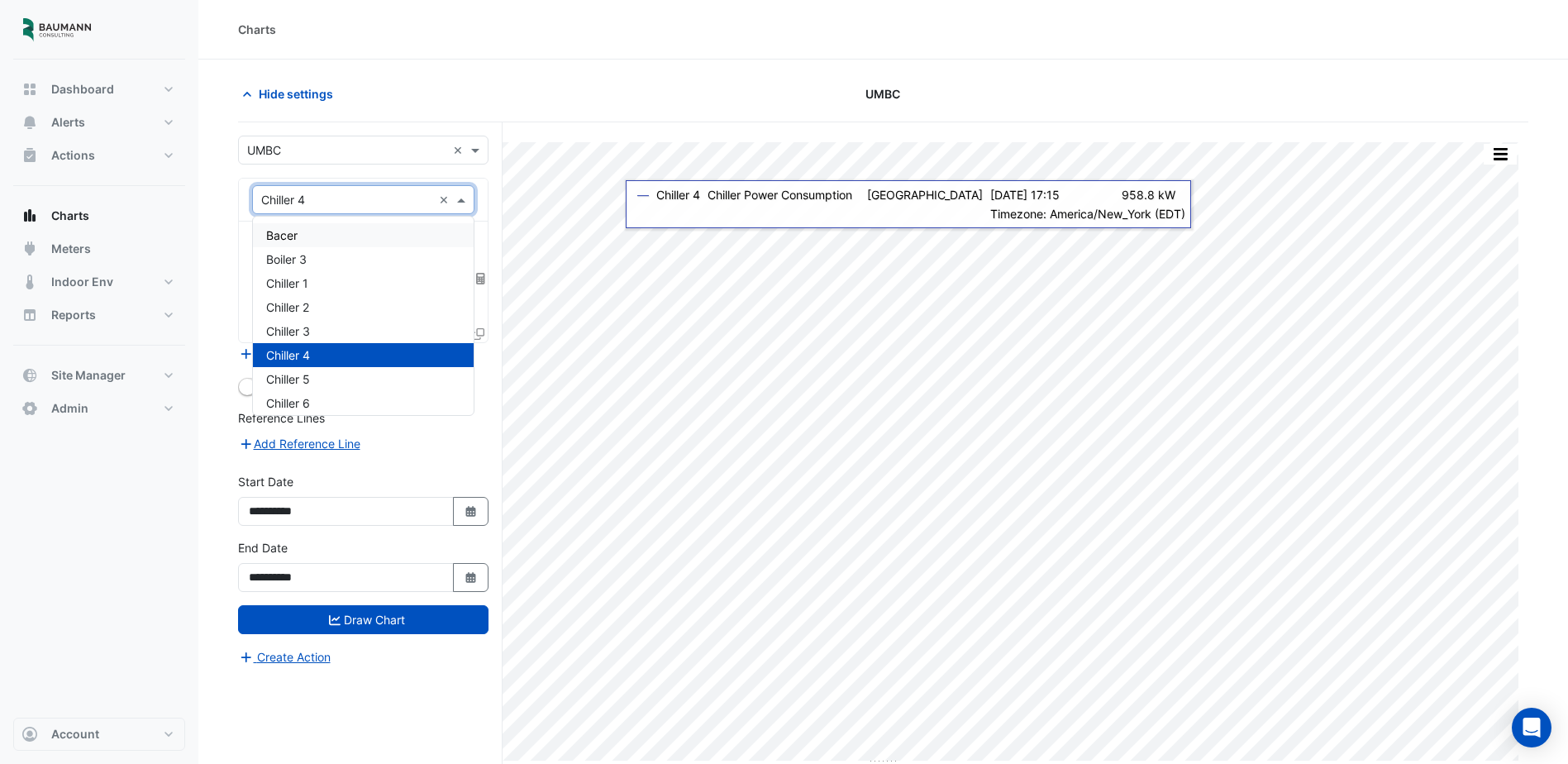
click at [404, 202] on input "text" at bounding box center [347, 200] width 171 height 18
click at [495, 202] on div "**********" at bounding box center [370, 475] width 264 height 704
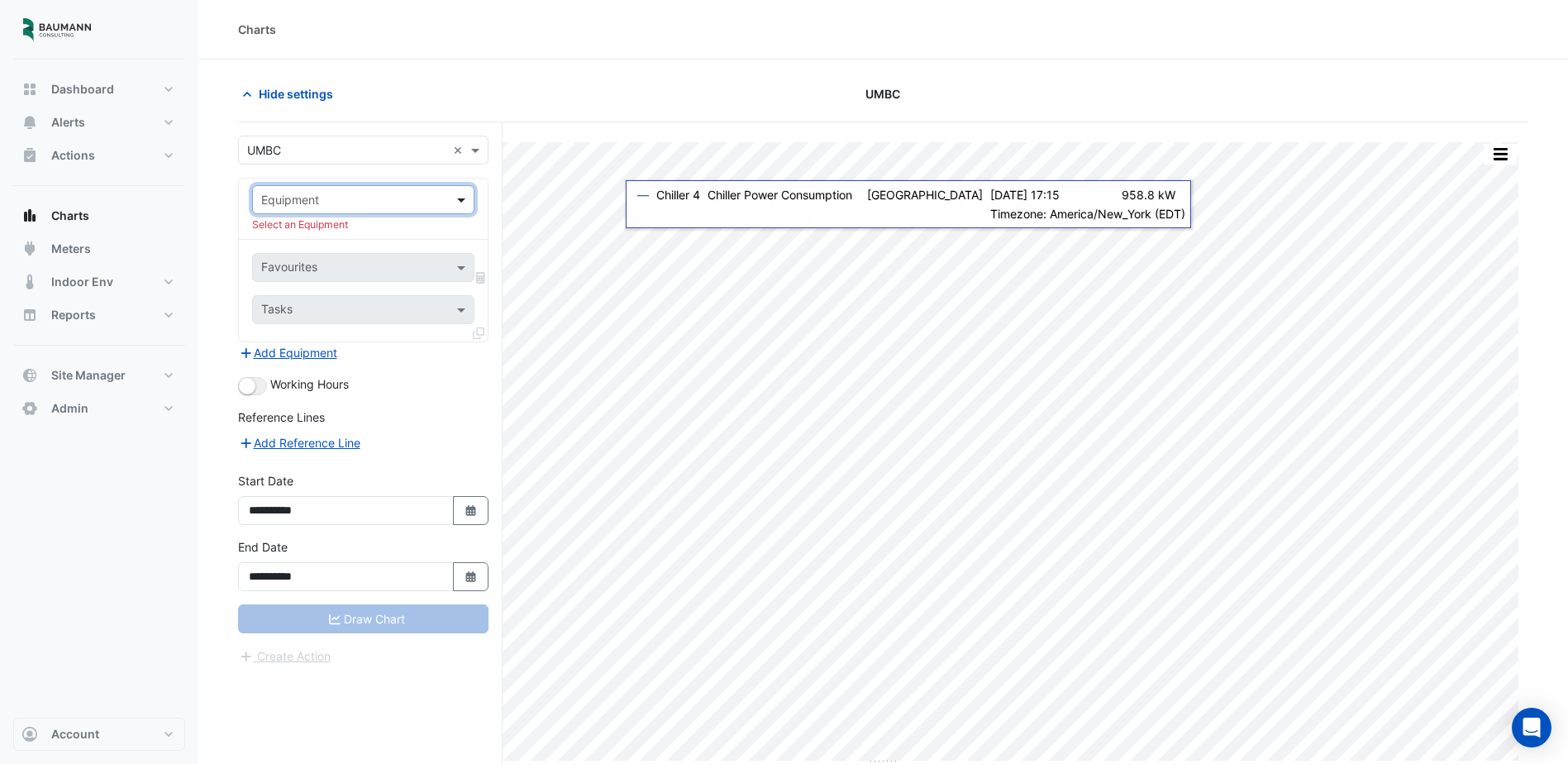
click at [463, 201] on span at bounding box center [463, 199] width 20 height 18
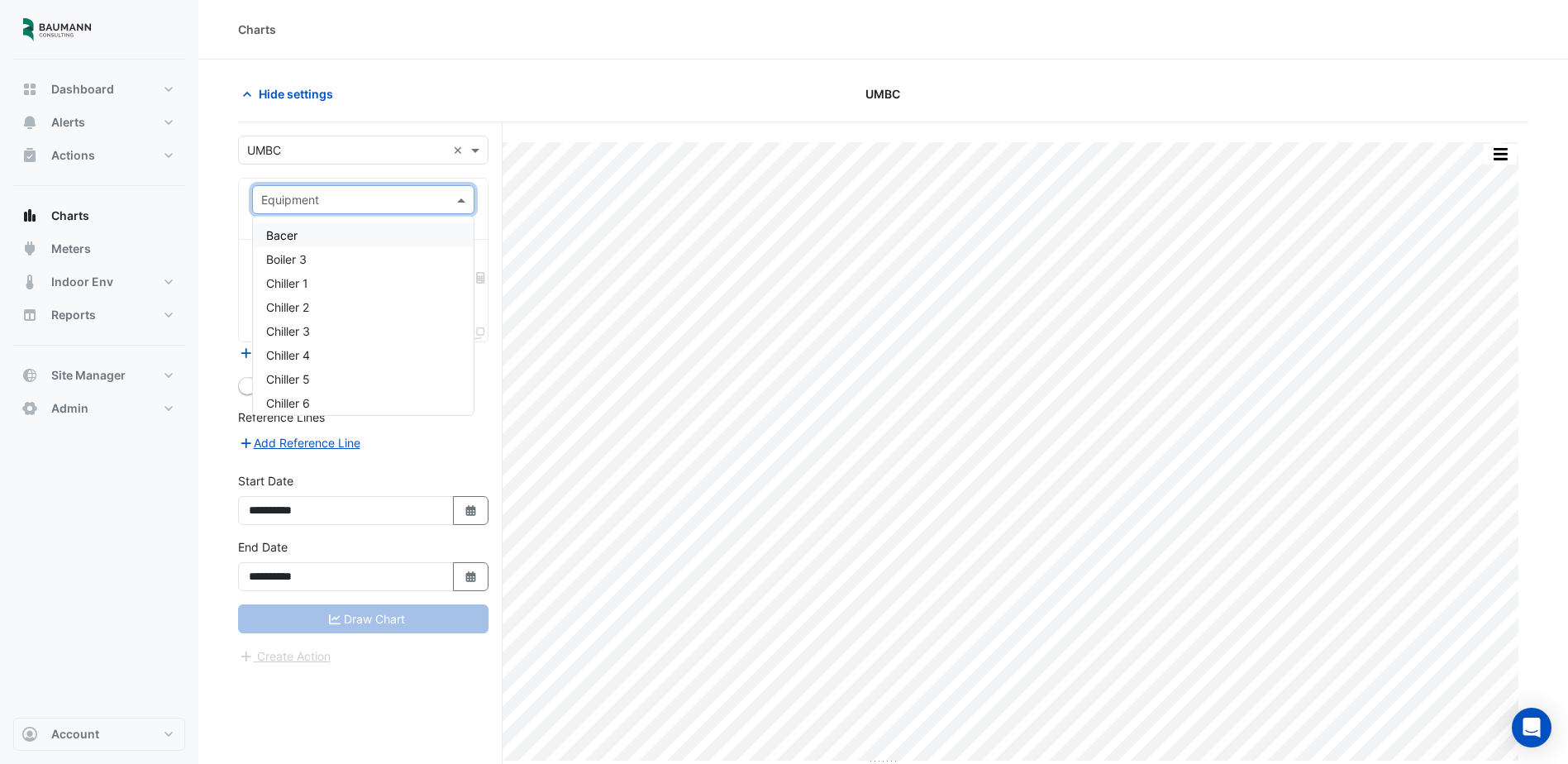
click at [843, 26] on div "Charts" at bounding box center [884, 29] width 1291 height 18
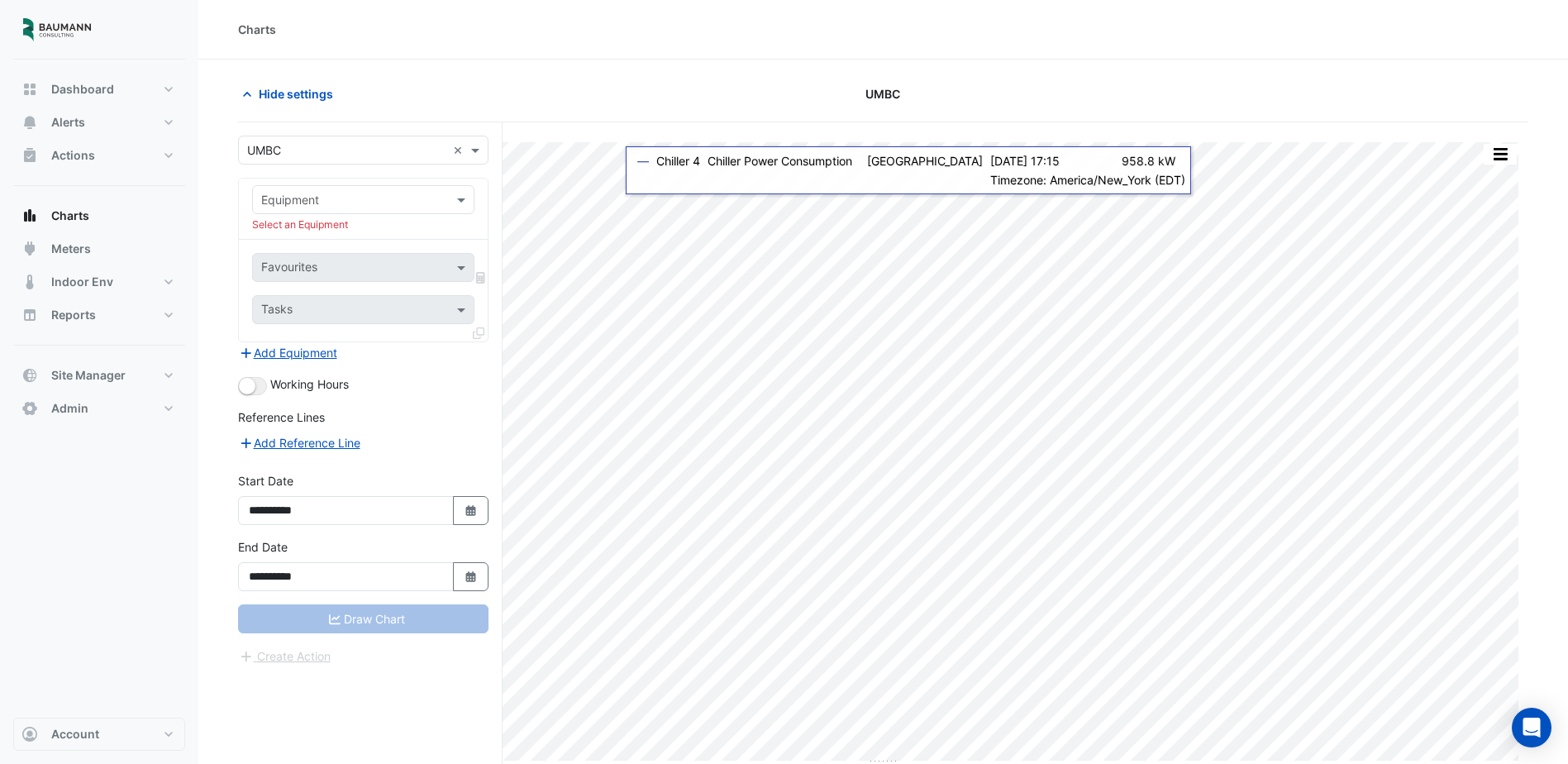
click at [423, 205] on input "text" at bounding box center [347, 200] width 171 height 18
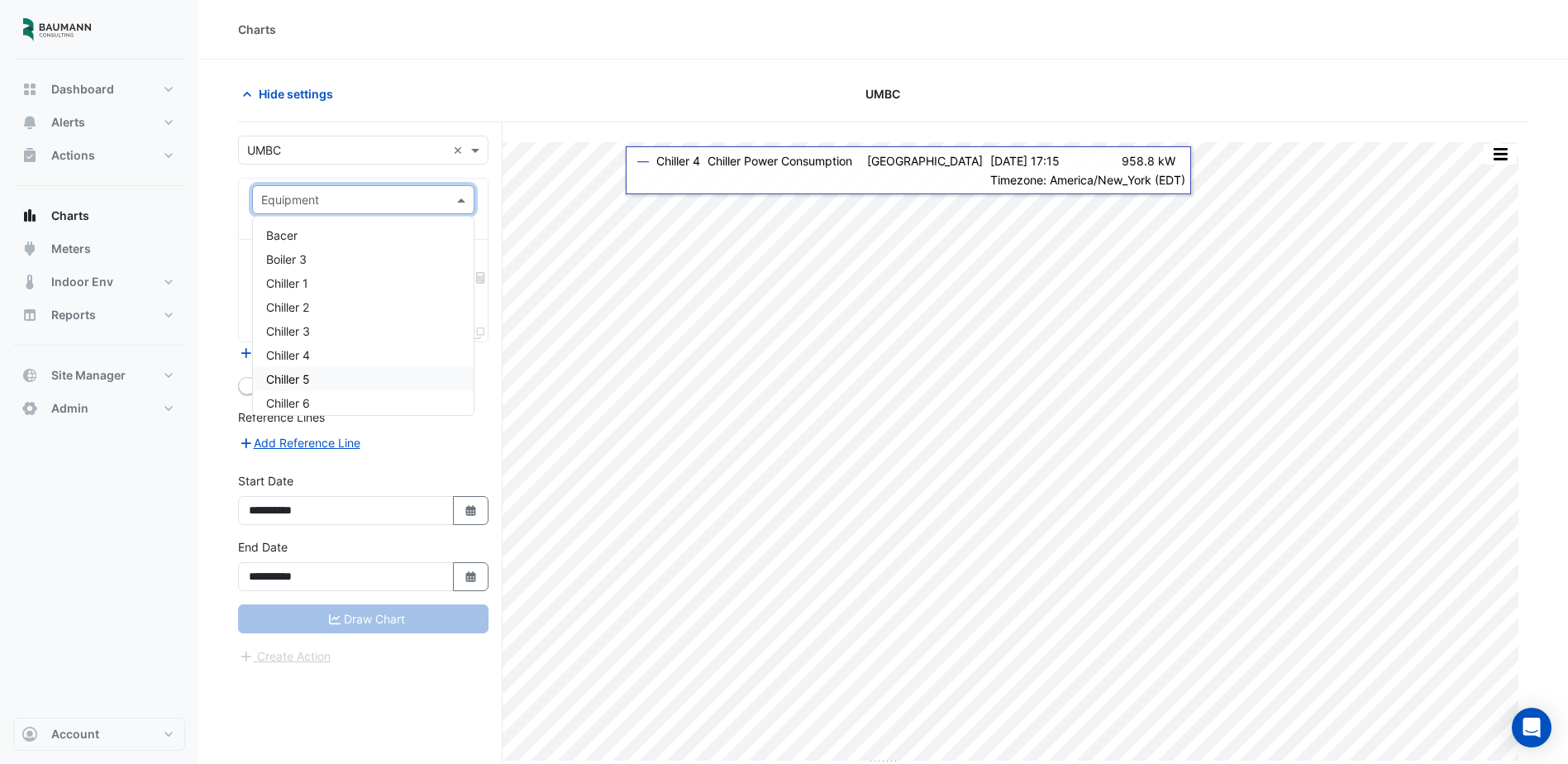
click at [318, 371] on div "Chiller 5" at bounding box center [363, 380] width 220 height 24
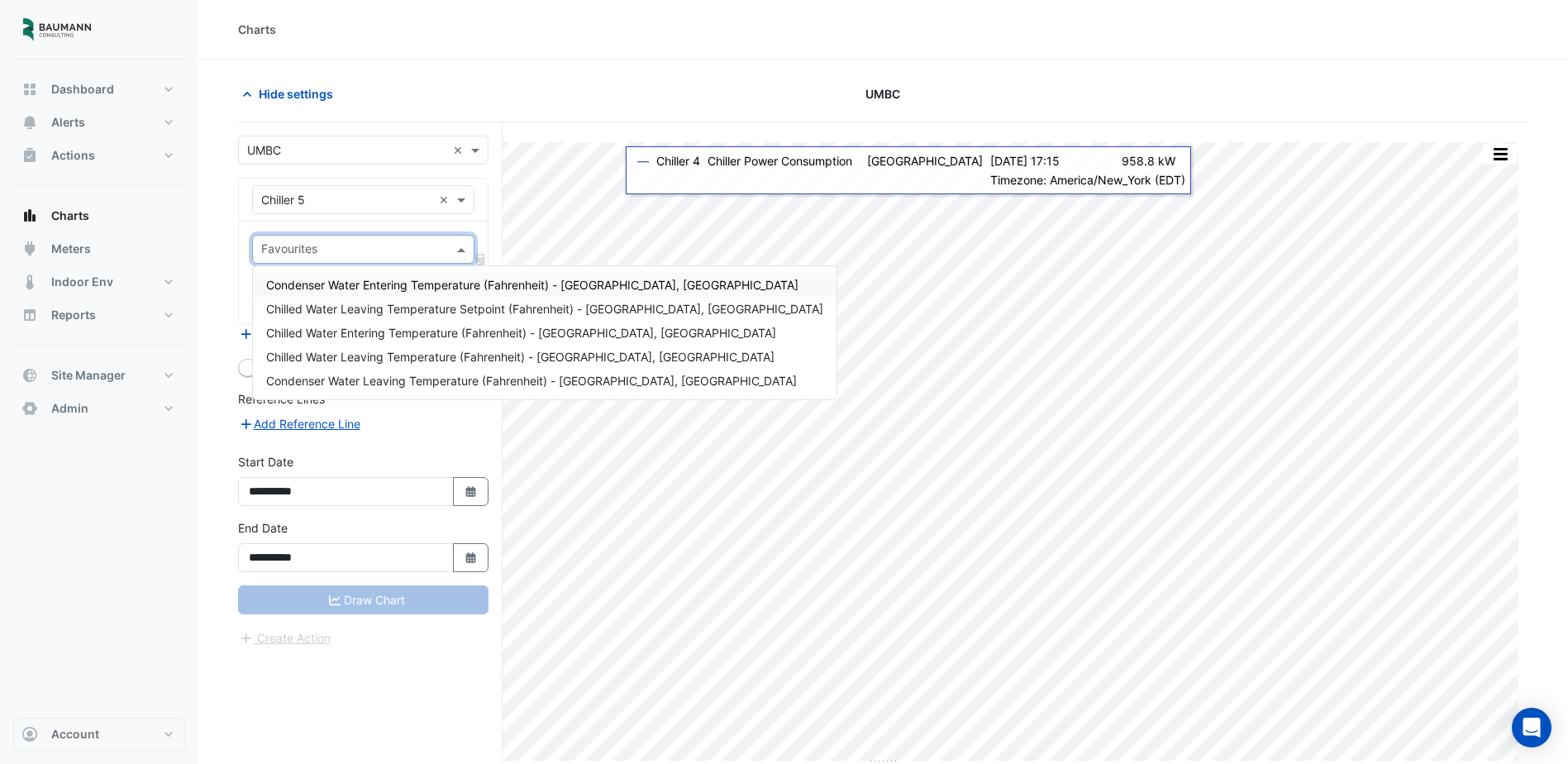
click at [368, 255] on input "text" at bounding box center [353, 250] width 185 height 18
click at [386, 324] on div "Chilled Water Entering Temperature (Fahrenheit) - [GEOGRAPHIC_DATA], [GEOGRAPHI…" at bounding box center [545, 333] width 584 height 24
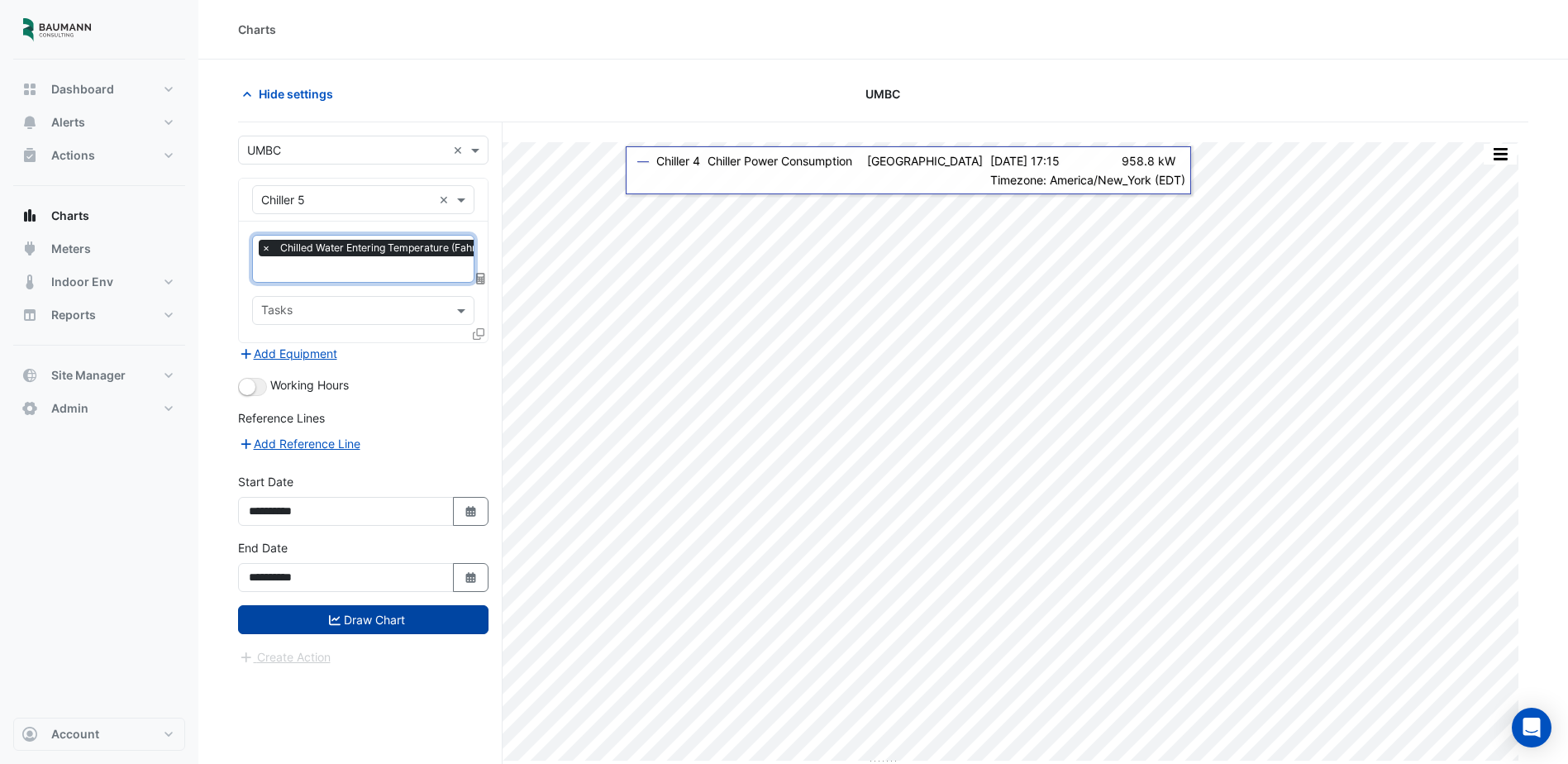
click at [346, 622] on button "Draw Chart" at bounding box center [363, 620] width 250 height 29
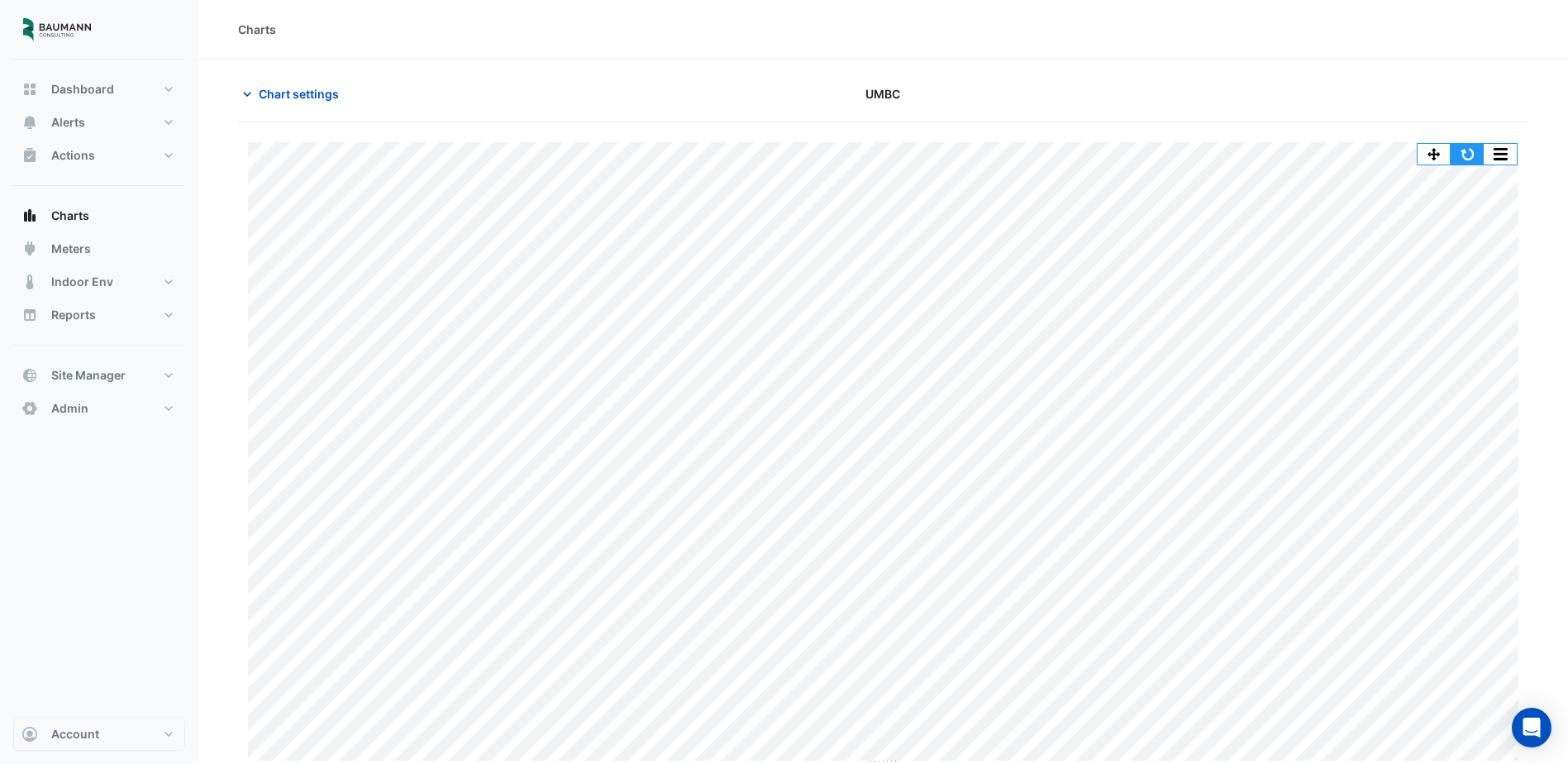
click at [1463, 153] on button "button" at bounding box center [1468, 154] width 33 height 20
